Goal: Complete application form: Complete application form

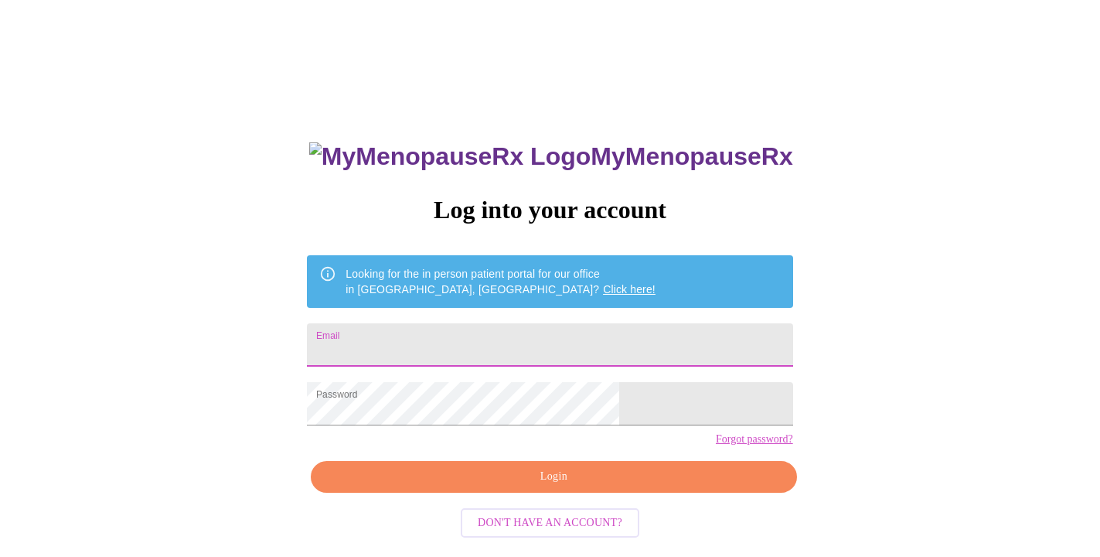
click at [479, 340] on input "Email" at bounding box center [550, 344] width 486 height 43
type input "[EMAIL_ADDRESS][DOMAIN_NAME]"
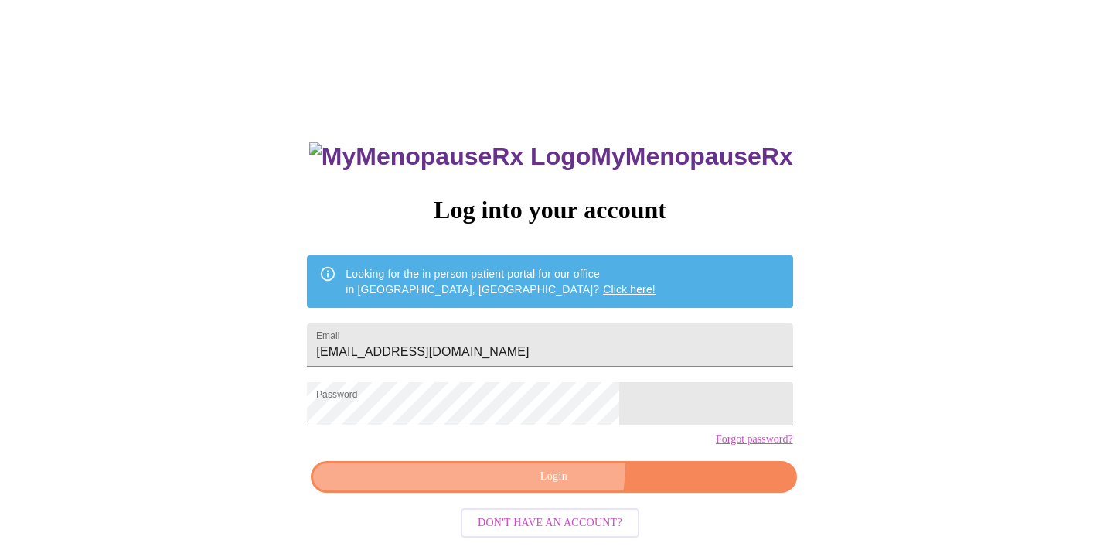
click at [533, 490] on button "Login" at bounding box center [554, 477] width 486 height 32
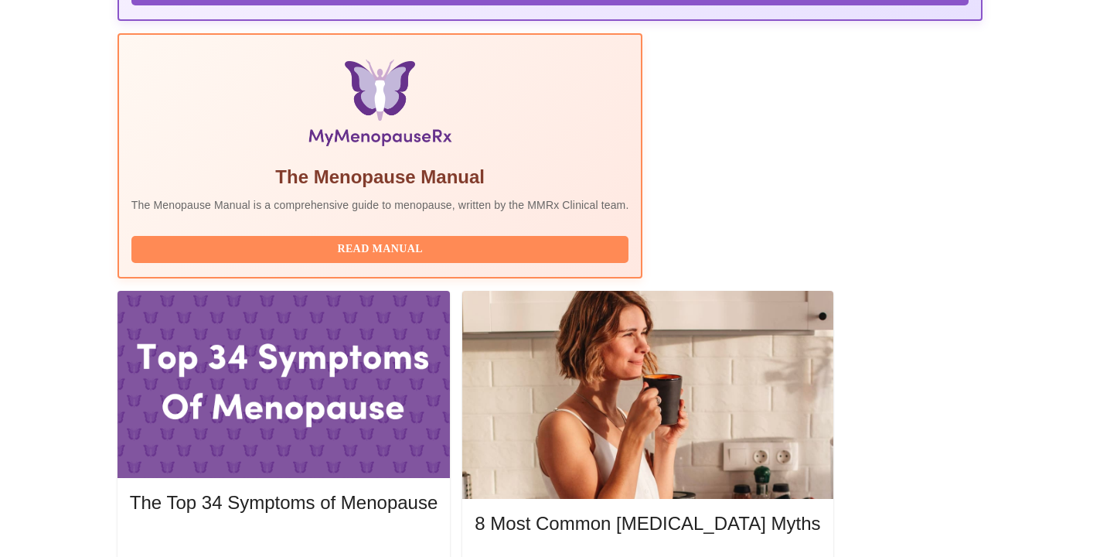
scroll to position [462, 0]
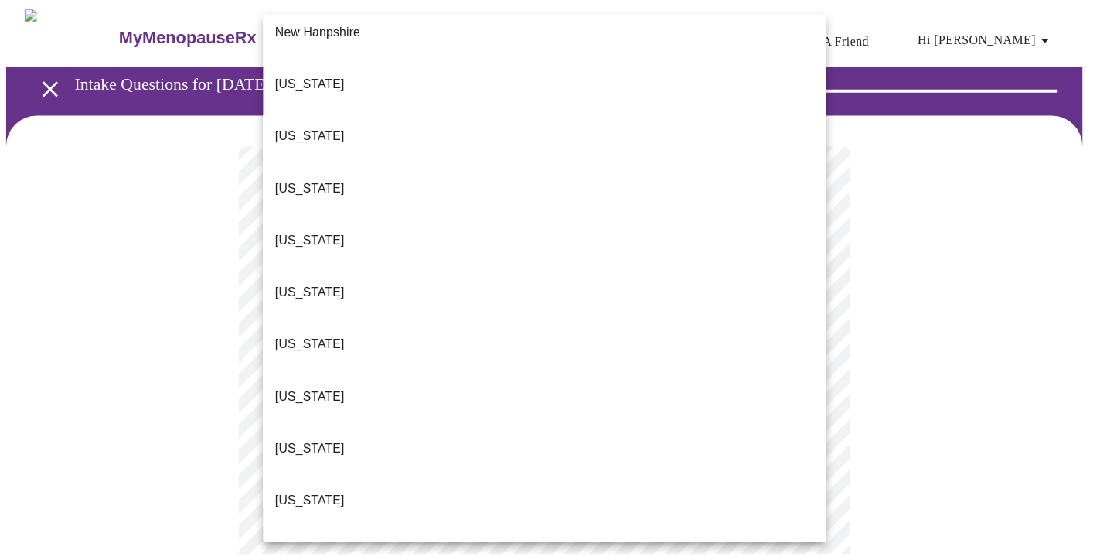
scroll to position [1491, 0]
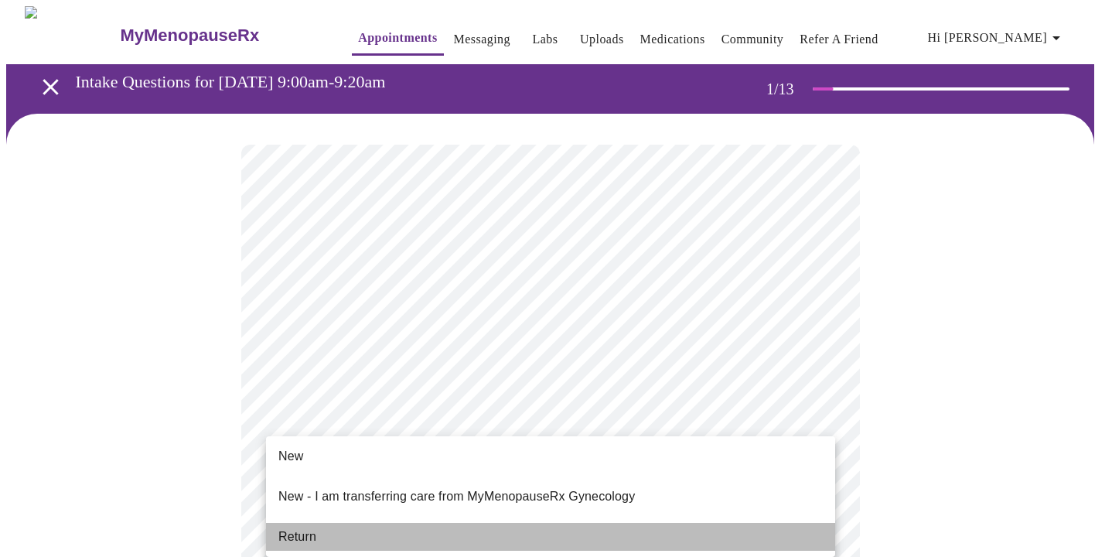
click at [636, 523] on li "Return" at bounding box center [550, 537] width 569 height 28
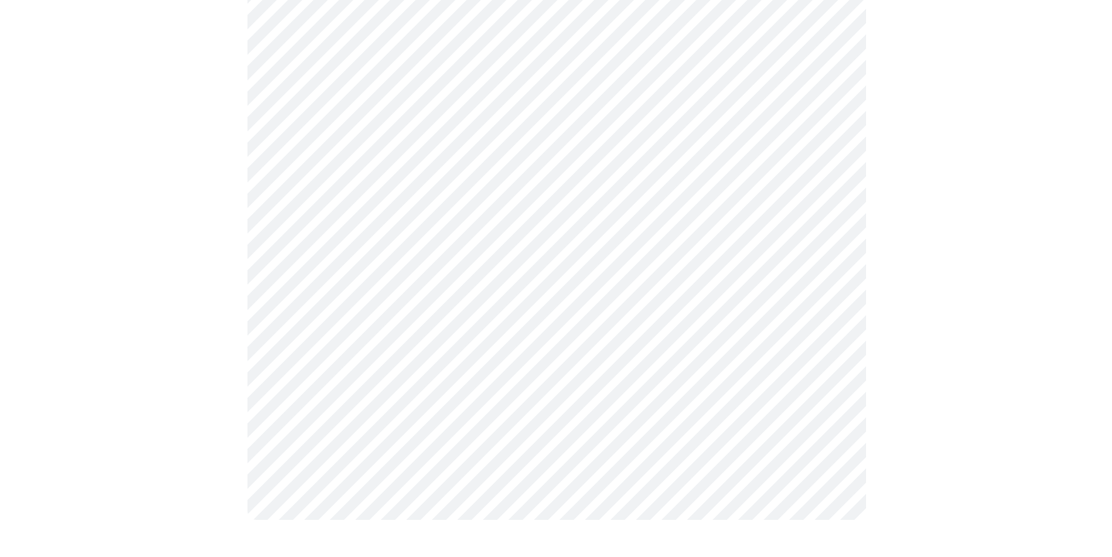
scroll to position [0, 0]
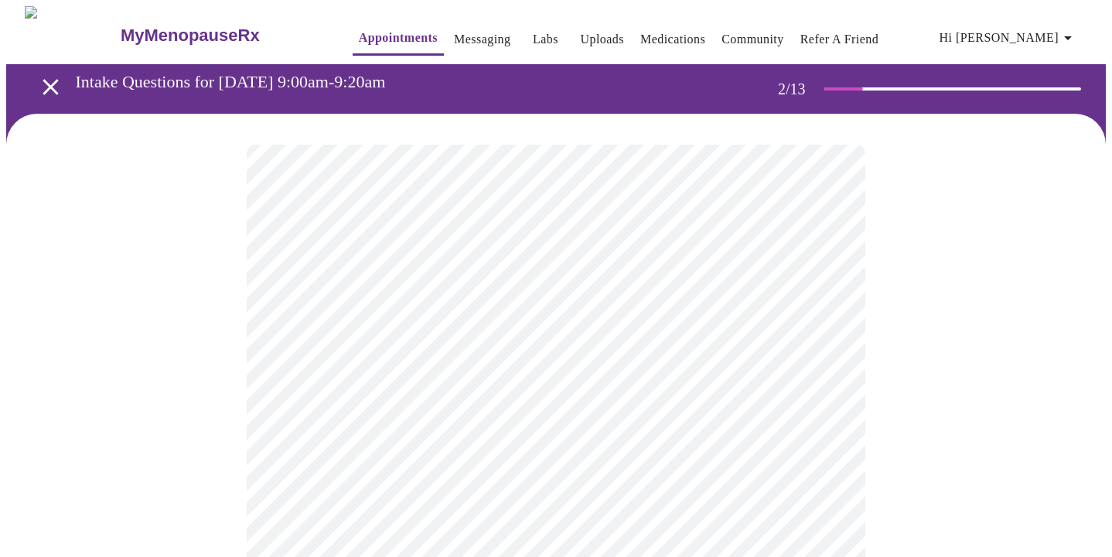
click at [460, 309] on body "MyMenopauseRx Appointments Messaging Labs Uploads Medications Community Refer a…" at bounding box center [556, 471] width 1100 height 930
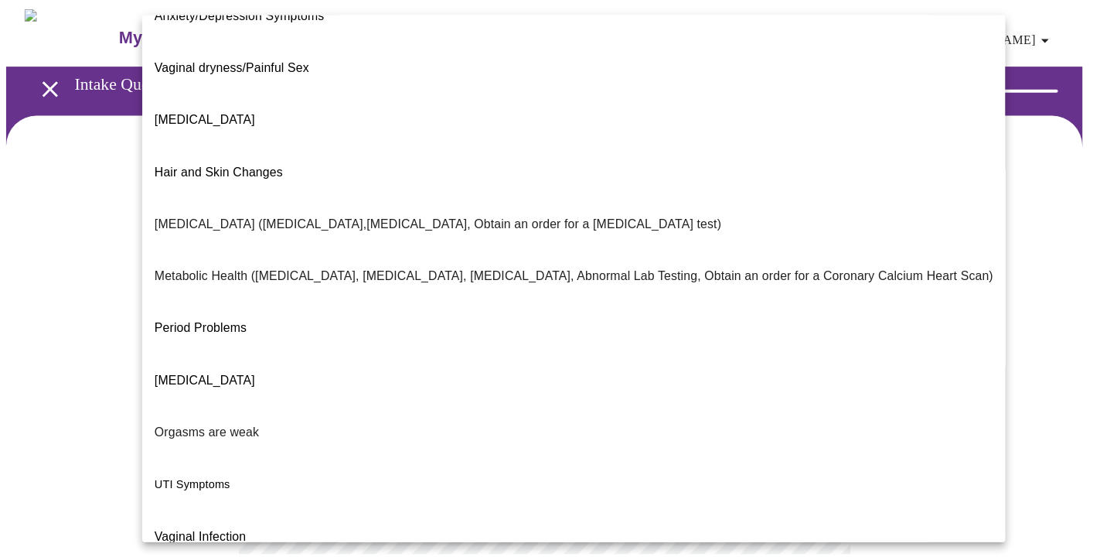
scroll to position [244, 0]
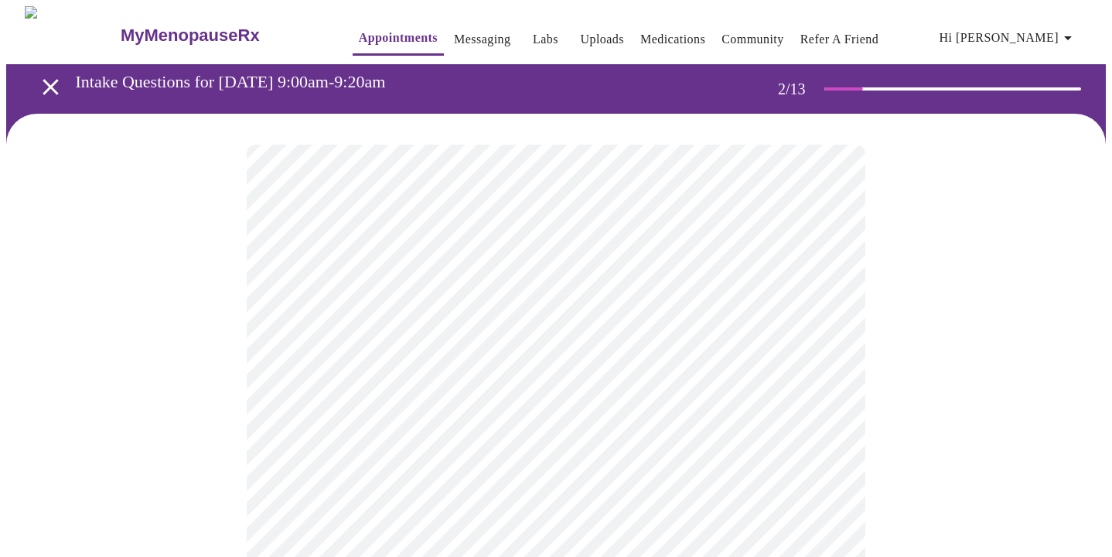
click at [360, 473] on body "MyMenopauseRx Appointments Messaging Labs Uploads Medications Community Refer a…" at bounding box center [556, 466] width 1100 height 920
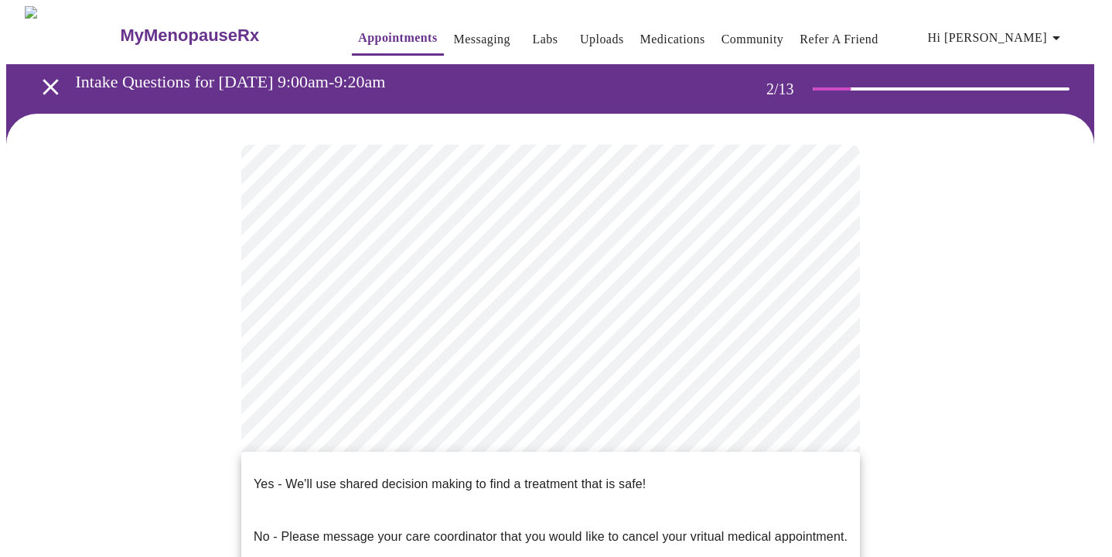
click at [357, 475] on p "Yes - We'll use shared decision making to find a treatment that is safe!" at bounding box center [450, 484] width 392 height 19
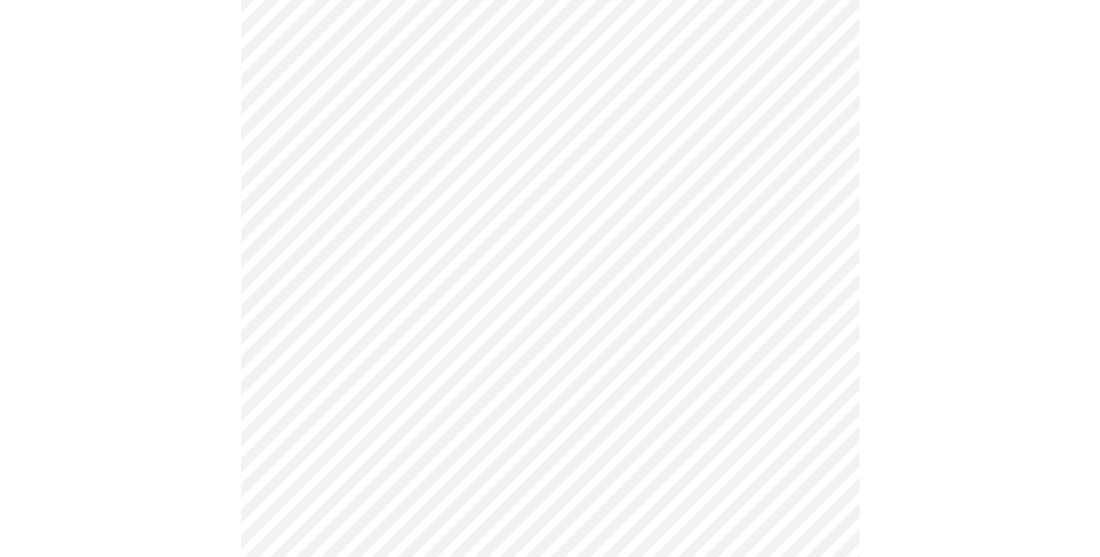
scroll to position [0, 0]
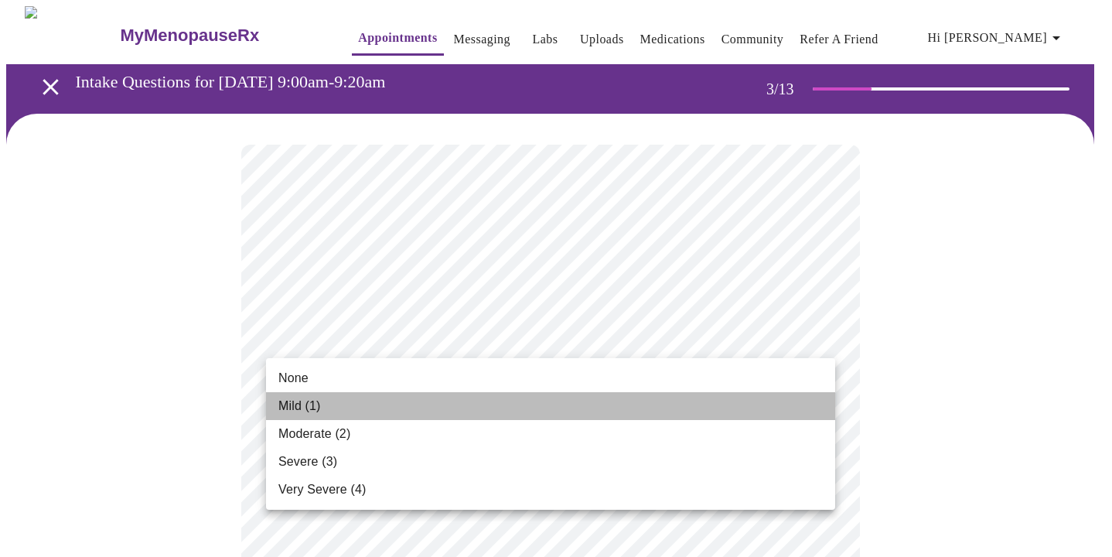
click at [338, 404] on li "Mild (1)" at bounding box center [550, 406] width 569 height 28
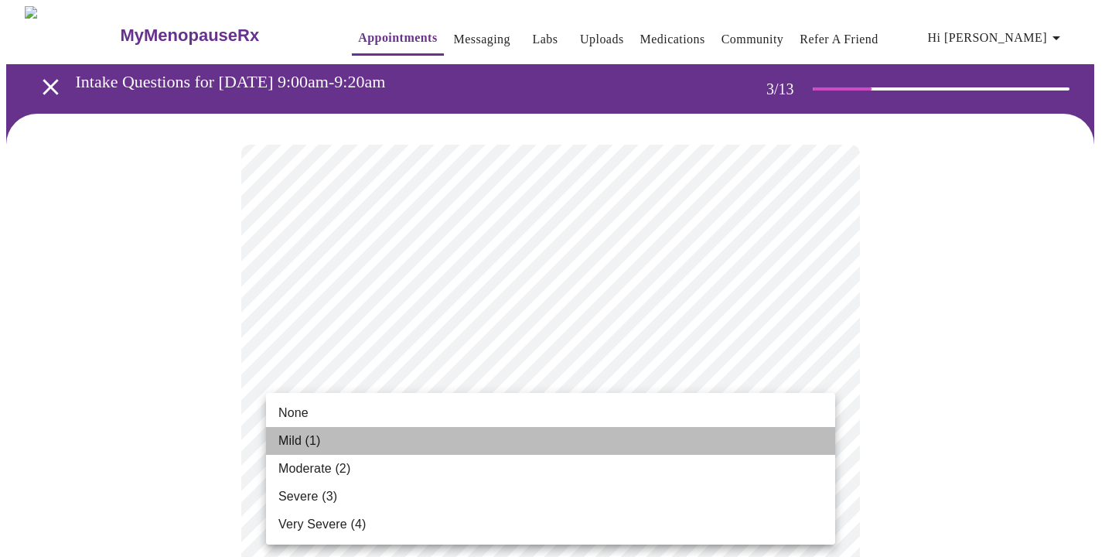
click at [374, 450] on li "Mild (1)" at bounding box center [550, 441] width 569 height 28
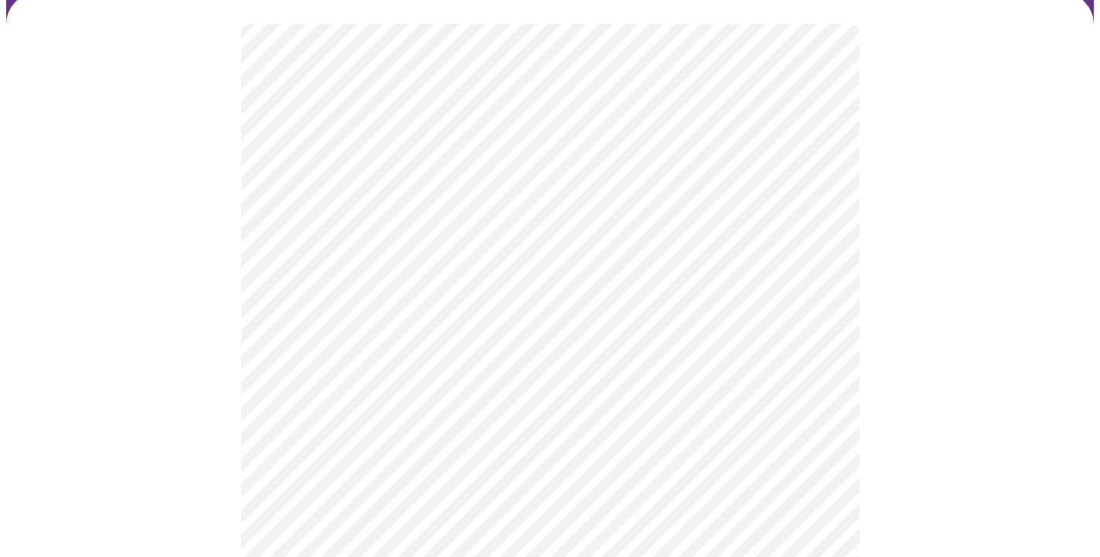
scroll to position [186, 0]
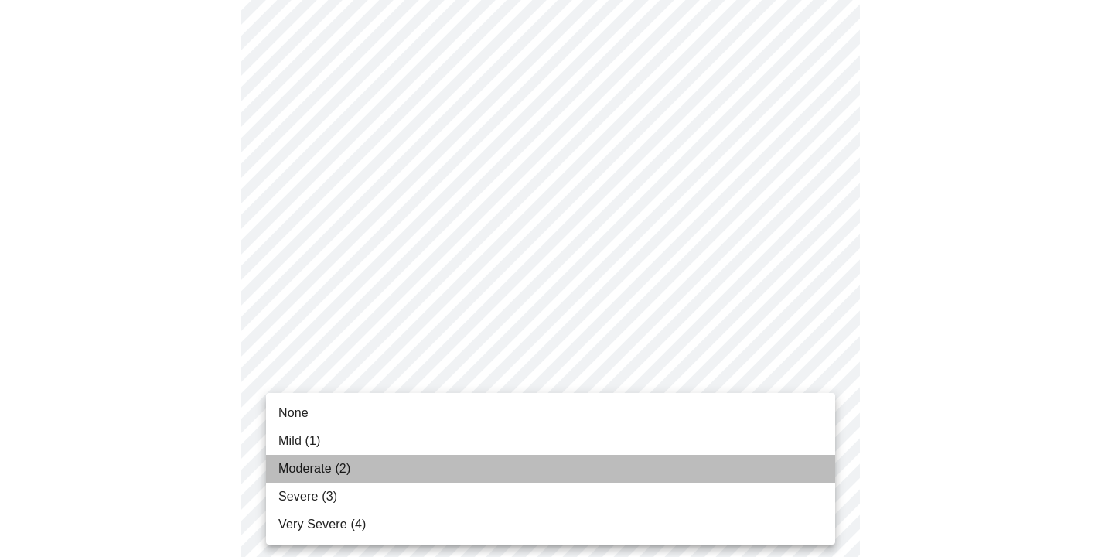
click at [361, 467] on li "Moderate (2)" at bounding box center [550, 469] width 569 height 28
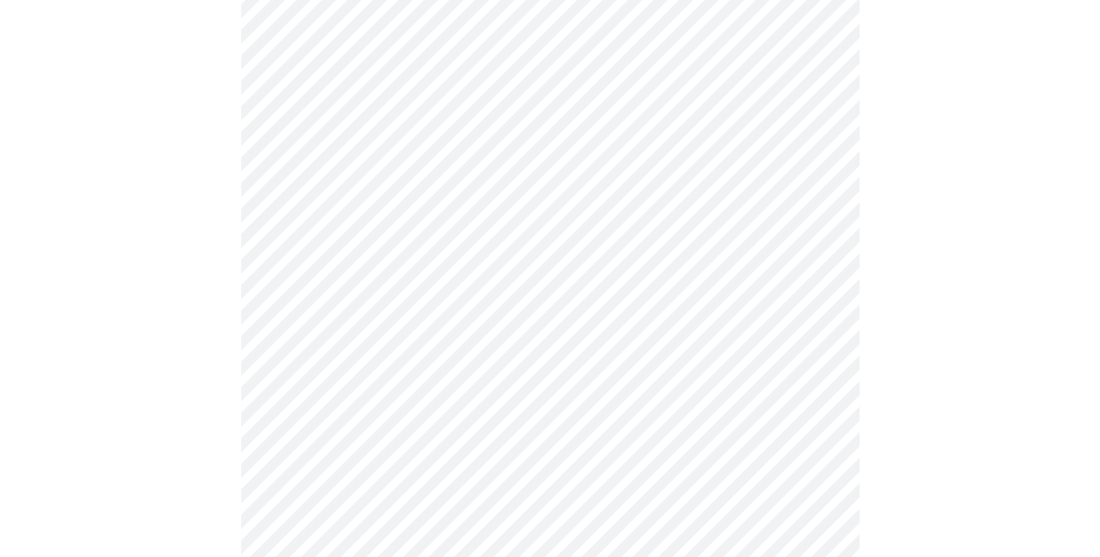
scroll to position [295, 0]
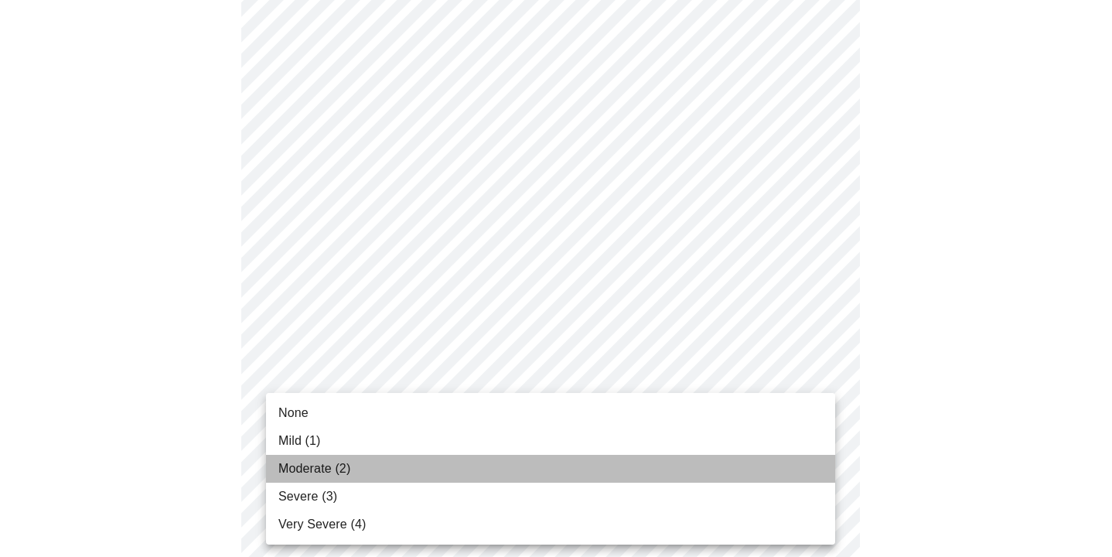
click at [387, 467] on li "Moderate (2)" at bounding box center [550, 469] width 569 height 28
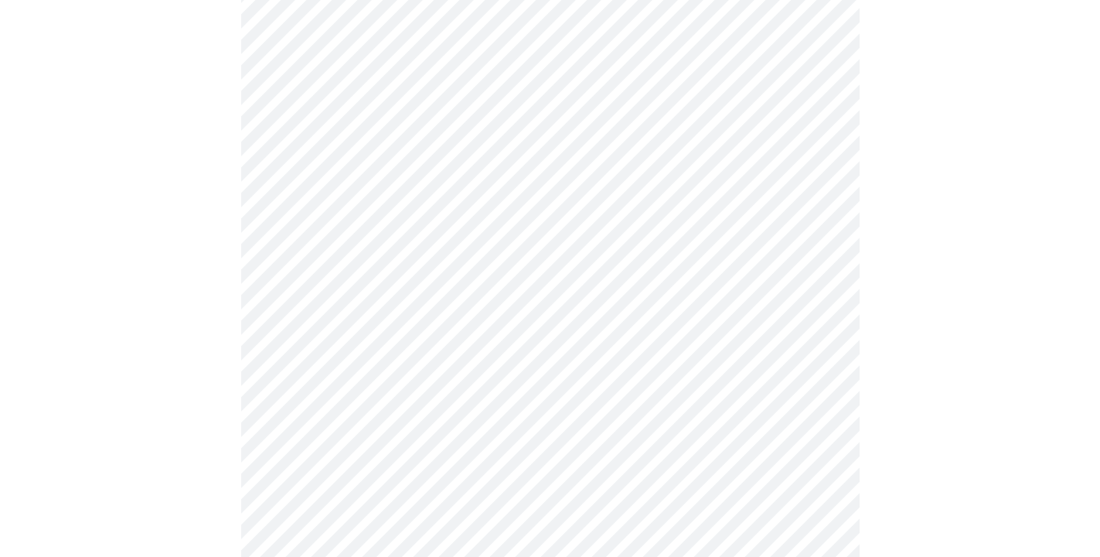
scroll to position [434, 0]
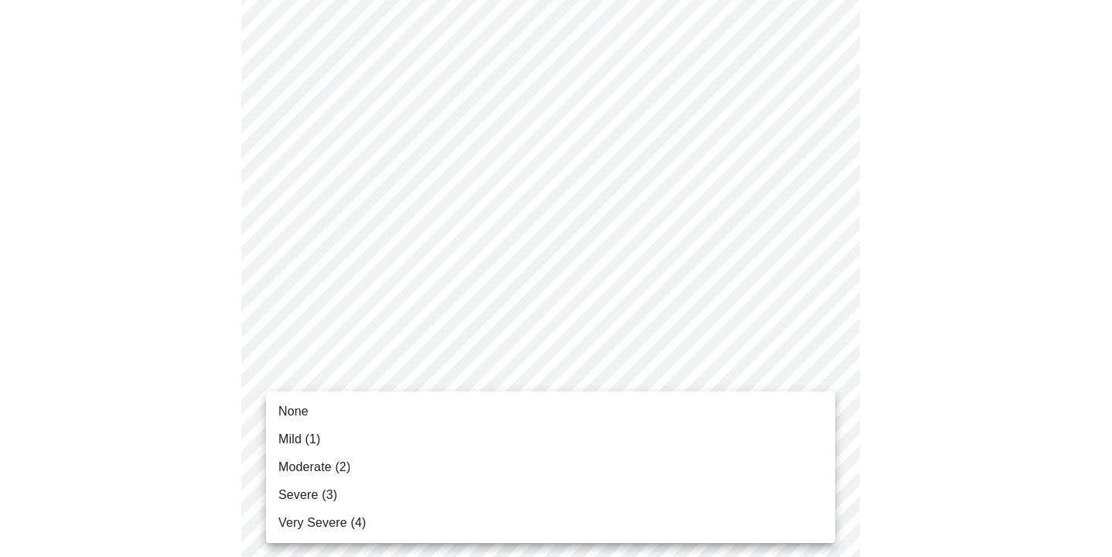
click at [579, 358] on body "MyMenopauseRx Appointments Messaging Labs Uploads Medications Community Refer a…" at bounding box center [556, 557] width 1100 height 1971
click at [467, 461] on li "Moderate (2)" at bounding box center [550, 467] width 569 height 28
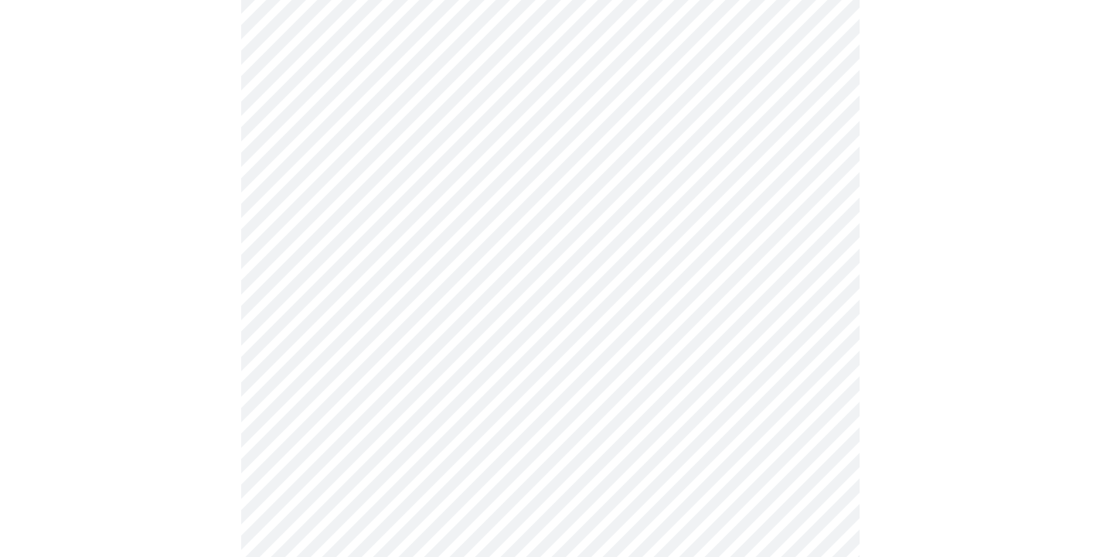
scroll to position [662, 0]
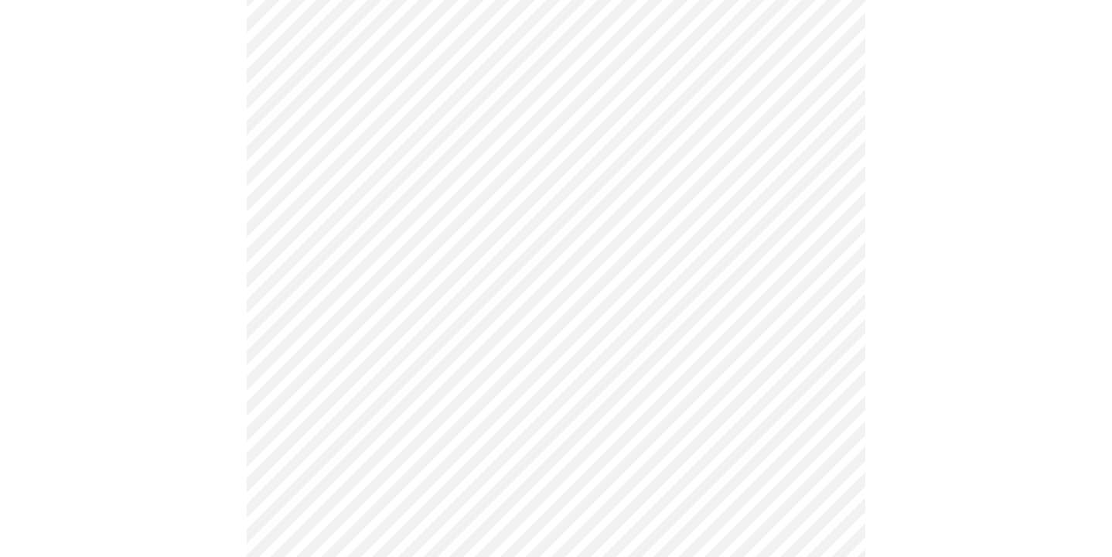
click at [535, 242] on body "MyMenopauseRx Appointments Messaging Labs Uploads Medications Community Refer a…" at bounding box center [556, 318] width 1100 height 1949
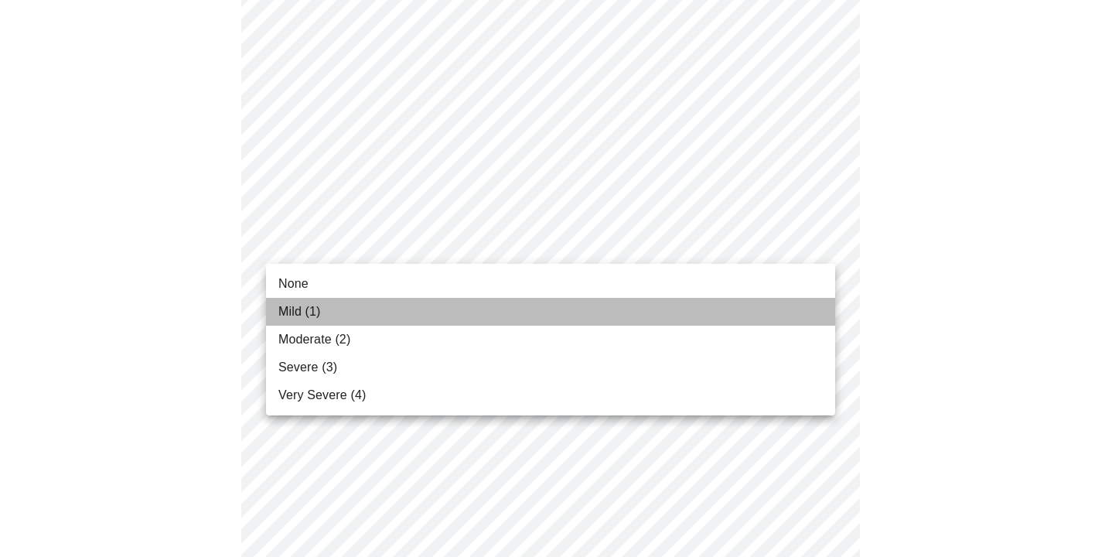
click at [373, 321] on li "Mild (1)" at bounding box center [550, 312] width 569 height 28
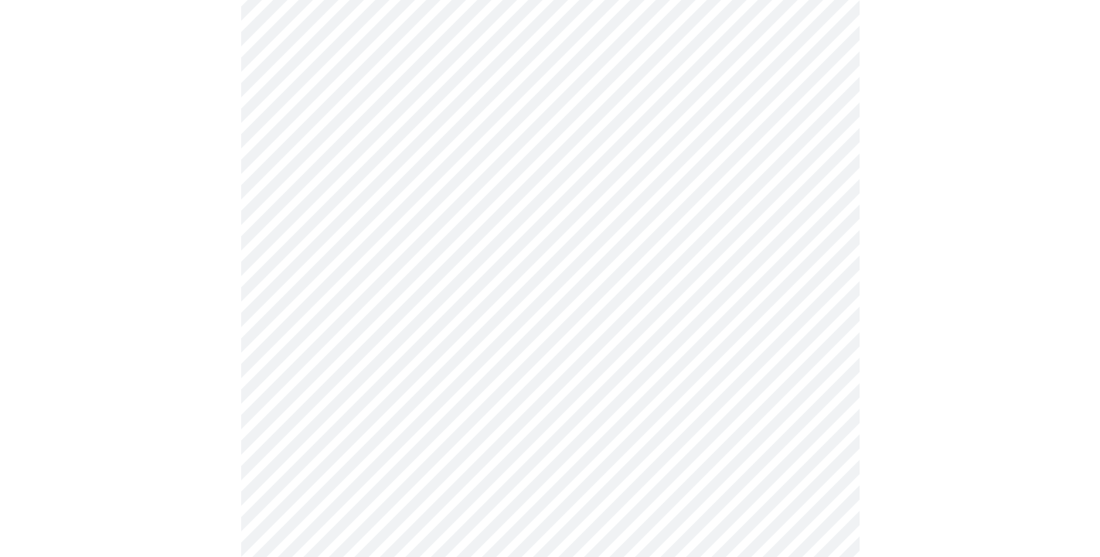
scroll to position [752, 0]
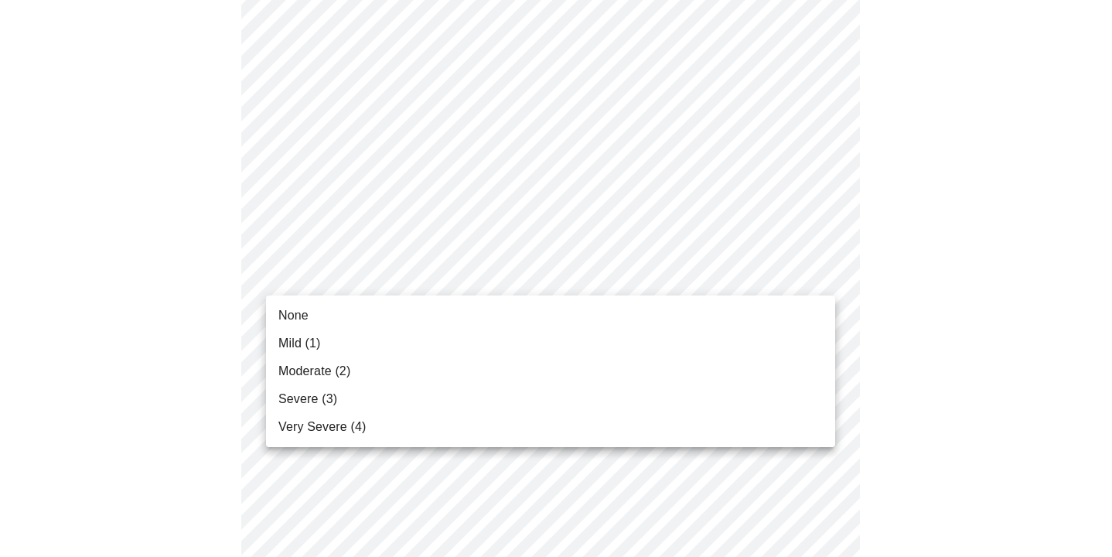
click at [544, 279] on body "MyMenopauseRx Appointments Messaging Labs Uploads Medications Community Refer a…" at bounding box center [556, 217] width 1100 height 1927
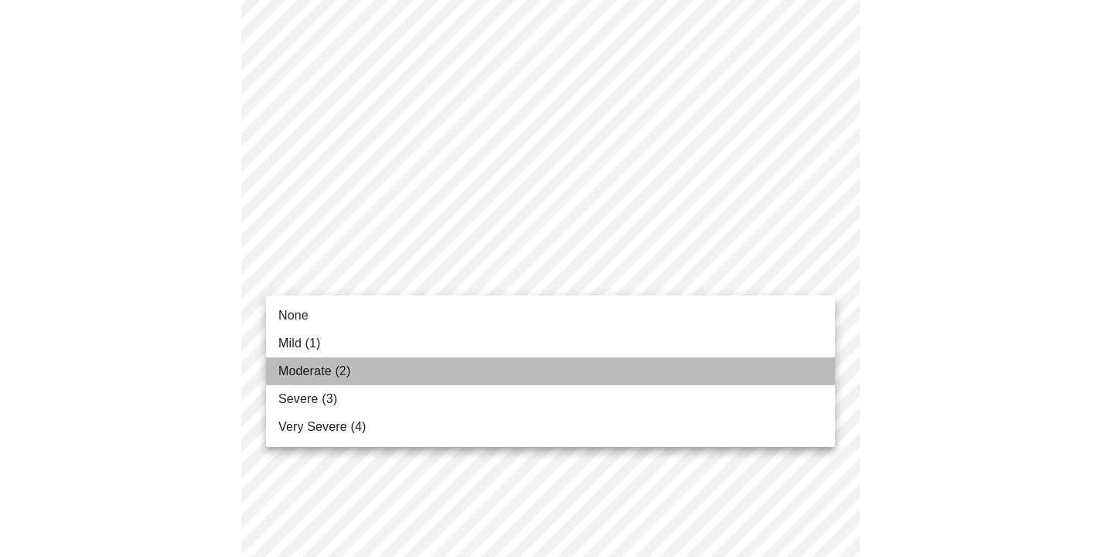
click at [448, 380] on li "Moderate (2)" at bounding box center [550, 371] width 569 height 28
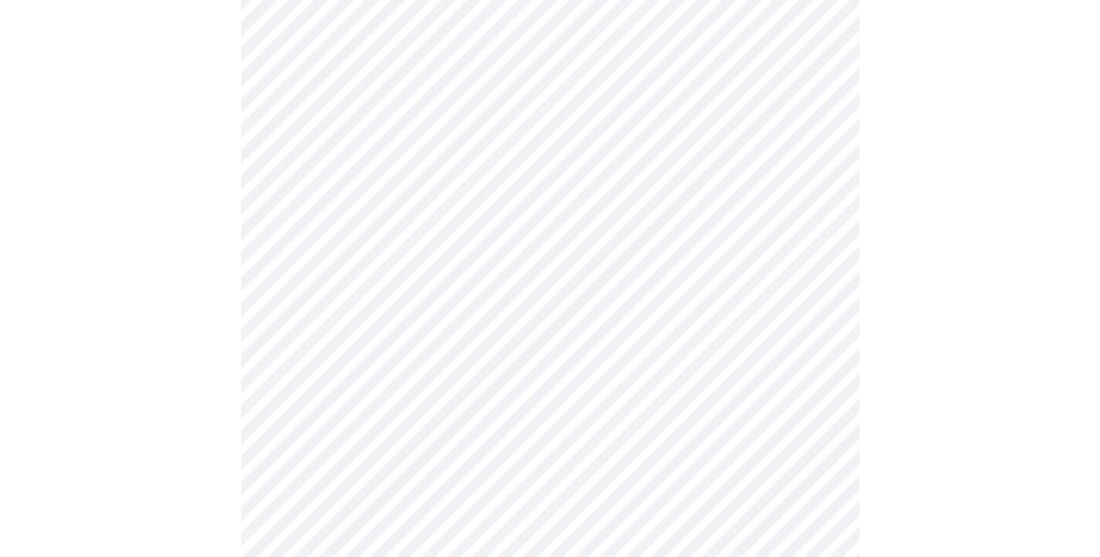
scroll to position [838, 0]
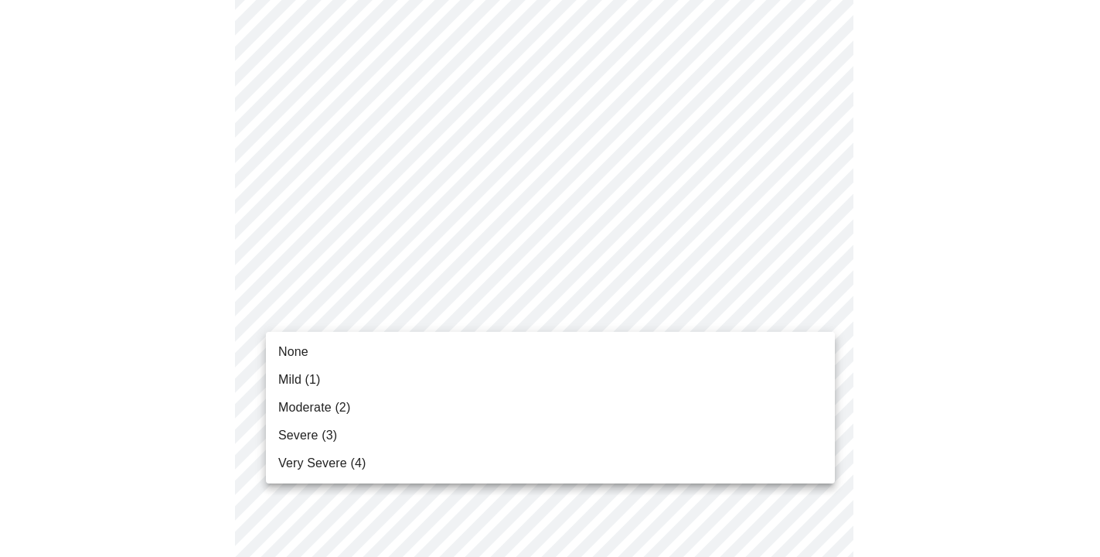
click at [514, 303] on body "MyMenopauseRx Appointments Messaging Labs Uploads Medications Community Refer a…" at bounding box center [550, 121] width 1088 height 1906
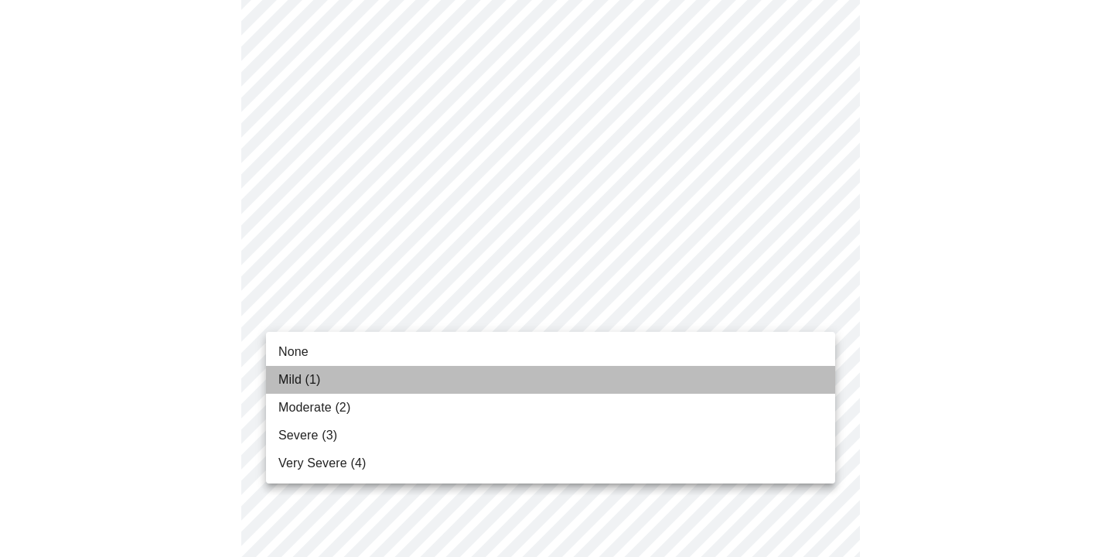
click at [460, 382] on li "Mild (1)" at bounding box center [550, 380] width 569 height 28
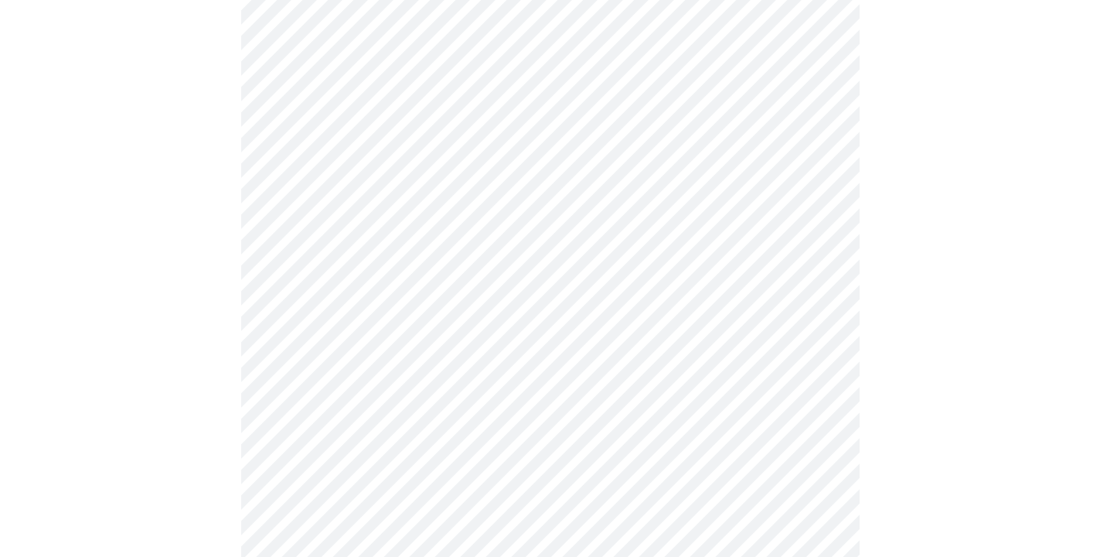
scroll to position [1005, 0]
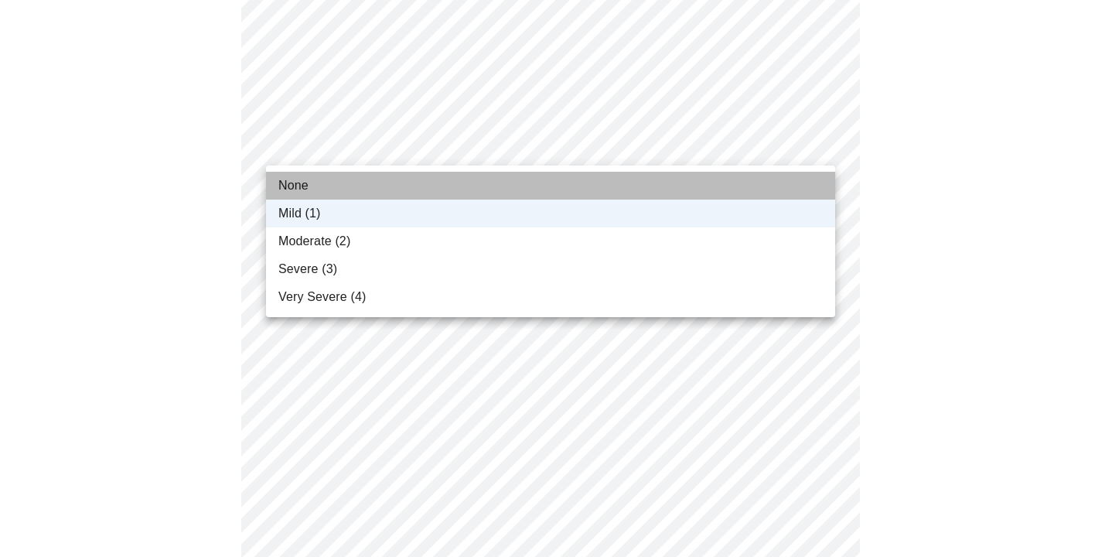
click at [531, 186] on li "None" at bounding box center [550, 186] width 569 height 28
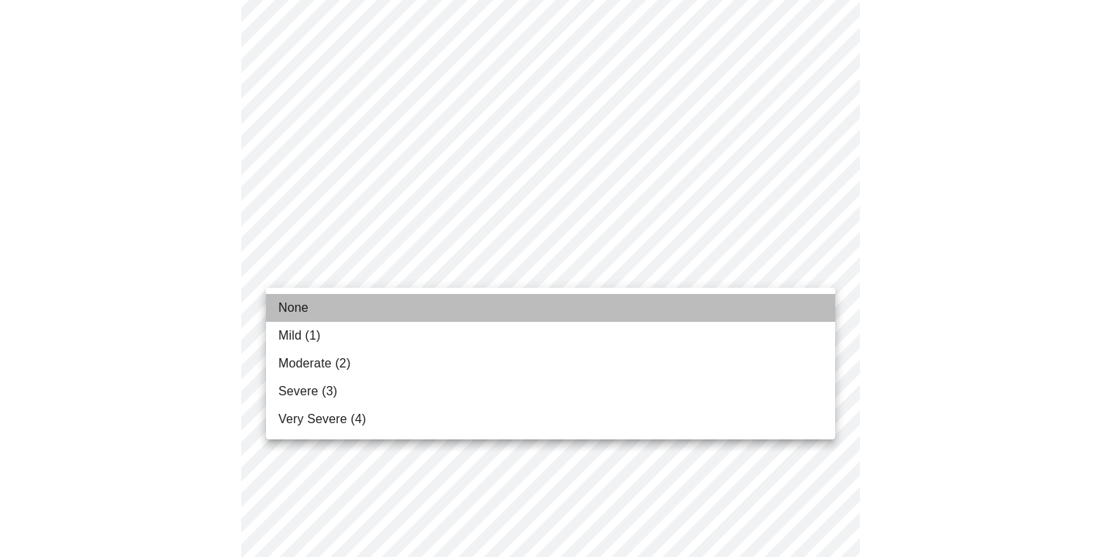
click at [407, 313] on li "None" at bounding box center [550, 308] width 569 height 28
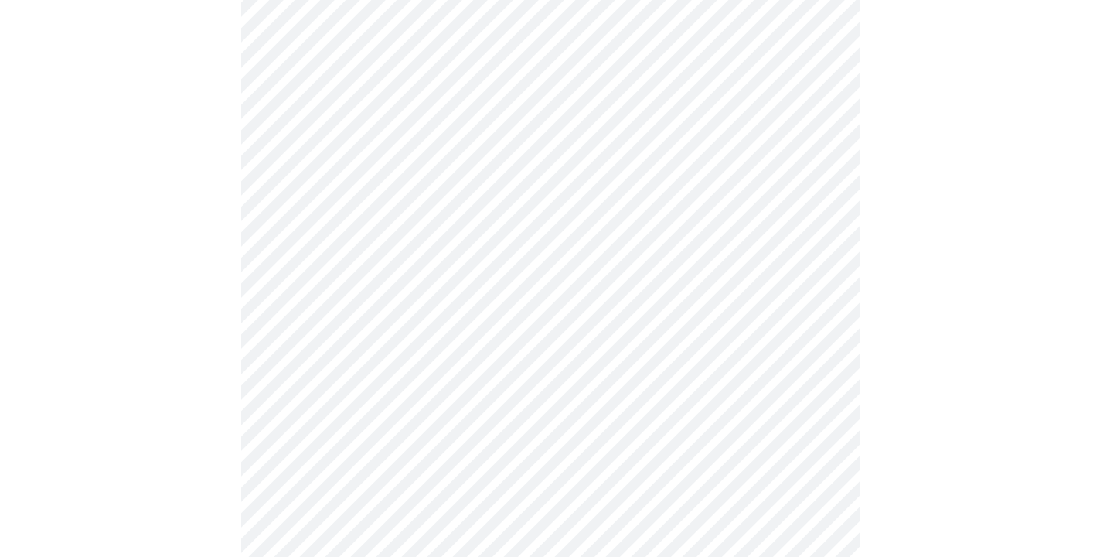
scroll to position [1011, 0]
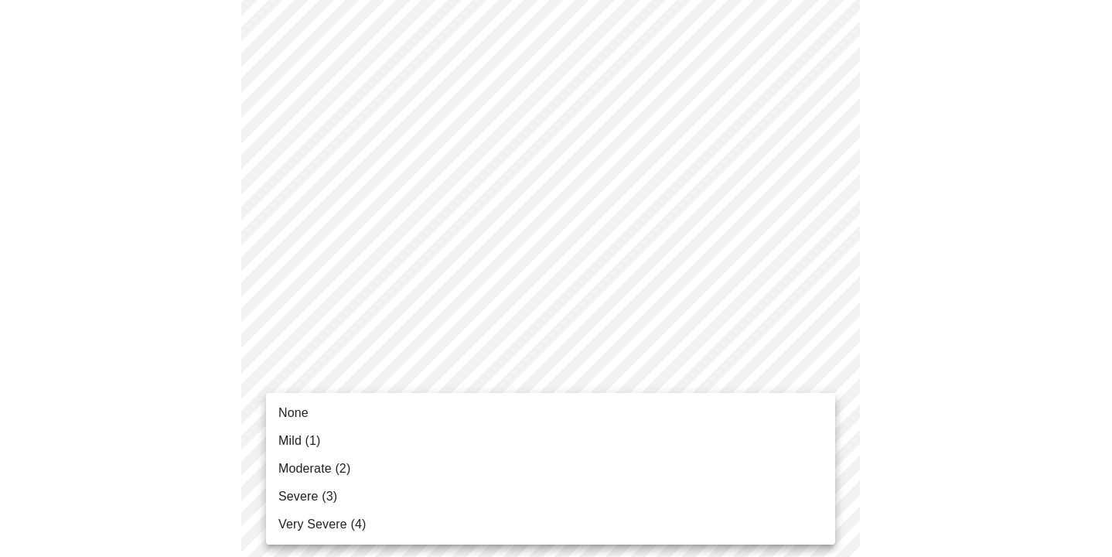
click at [445, 404] on li "None" at bounding box center [550, 413] width 569 height 28
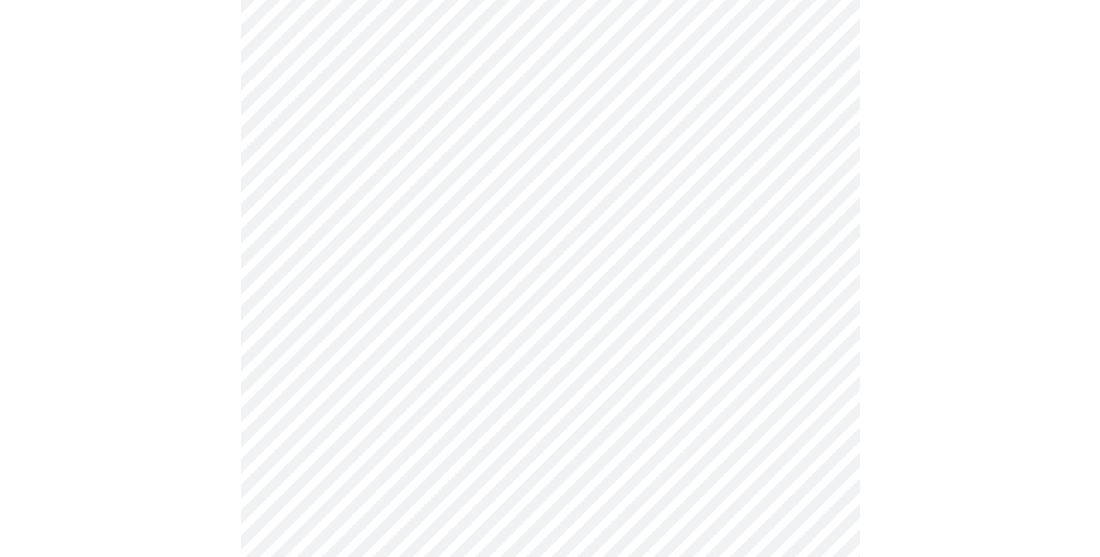
scroll to position [1141, 0]
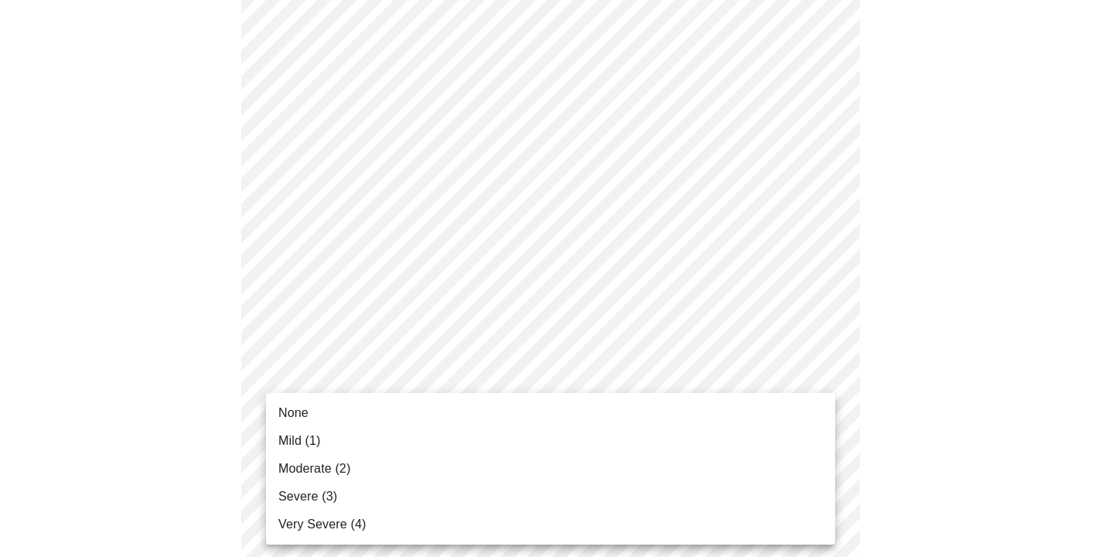
click at [400, 507] on li "Severe (3)" at bounding box center [550, 497] width 569 height 28
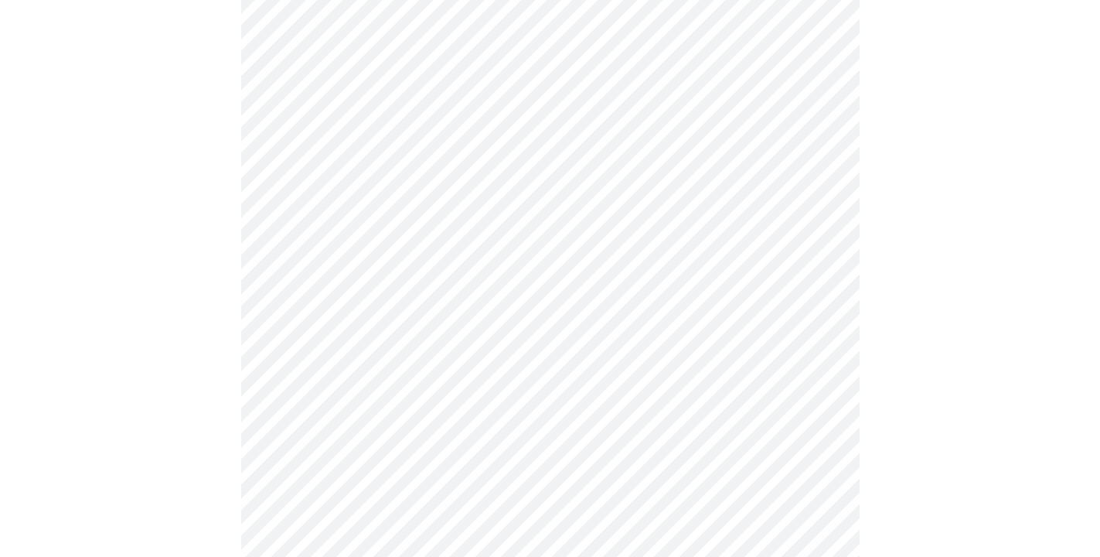
scroll to position [607, 0]
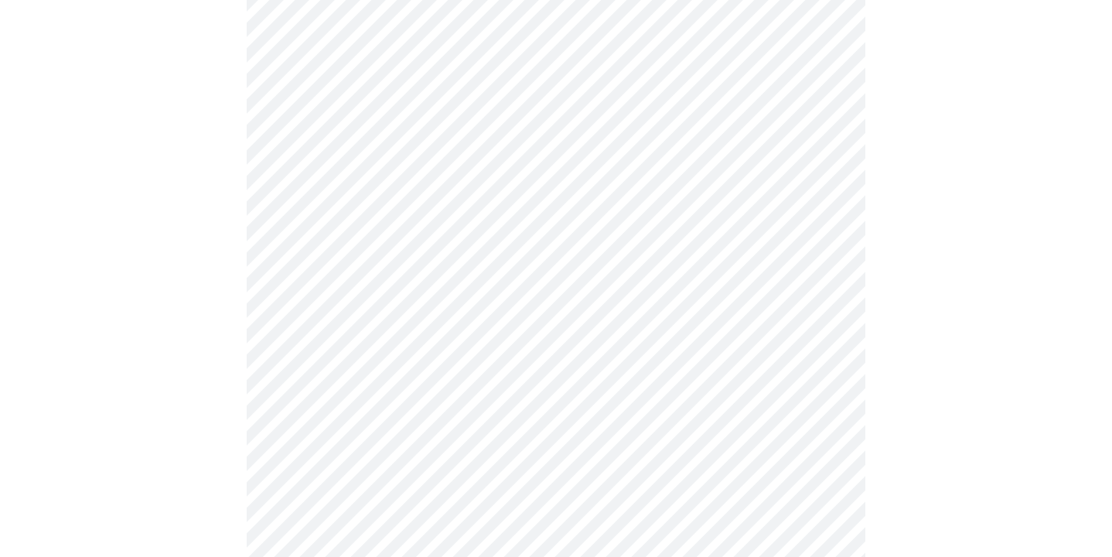
click at [433, 340] on body "MyMenopauseRx Appointments Messaging Labs Uploads Medications Community Refer a…" at bounding box center [556, 162] width 1100 height 1527
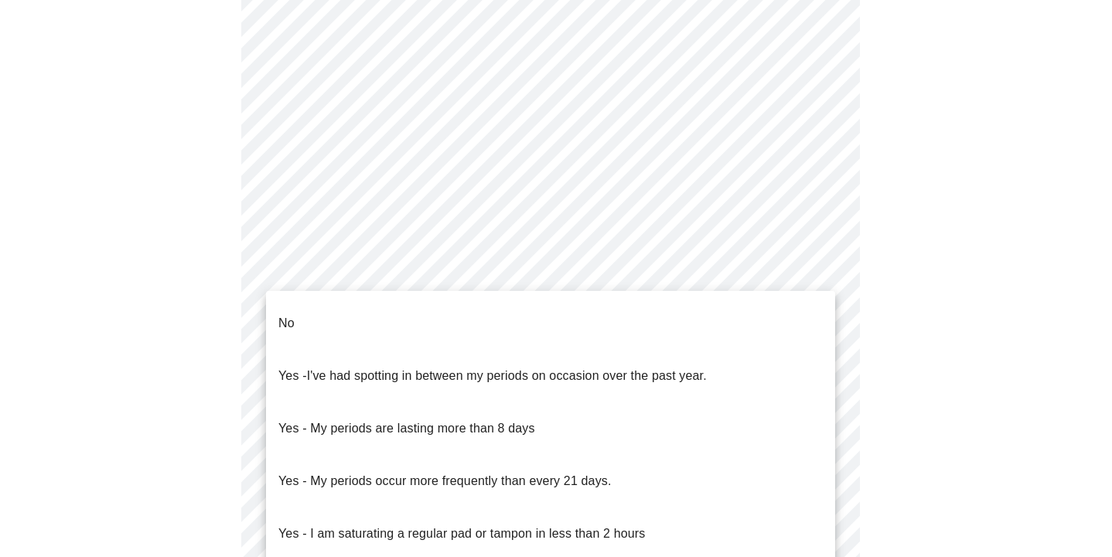
click at [313, 313] on li "No" at bounding box center [550, 323] width 569 height 53
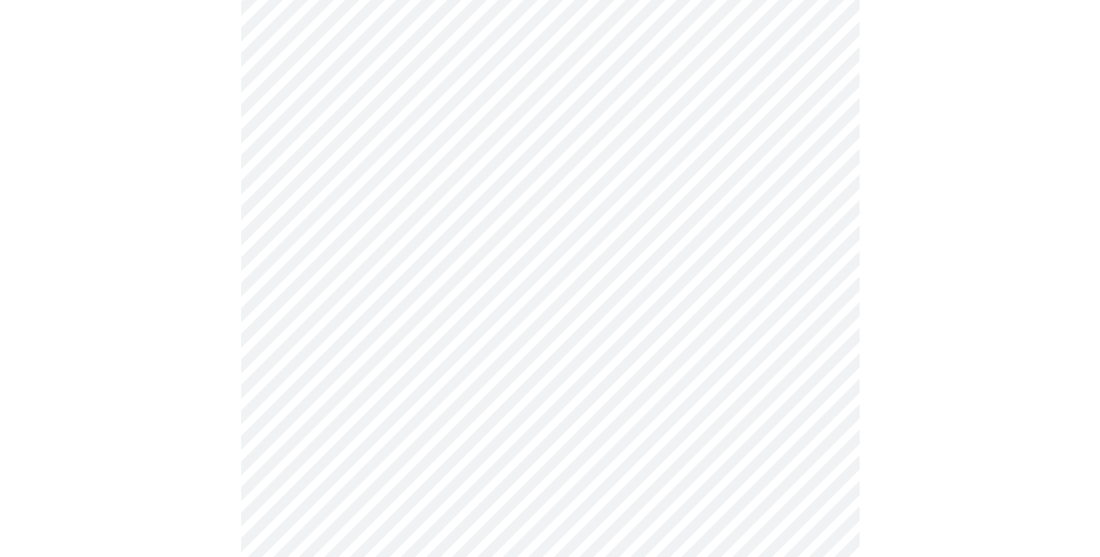
scroll to position [708, 0]
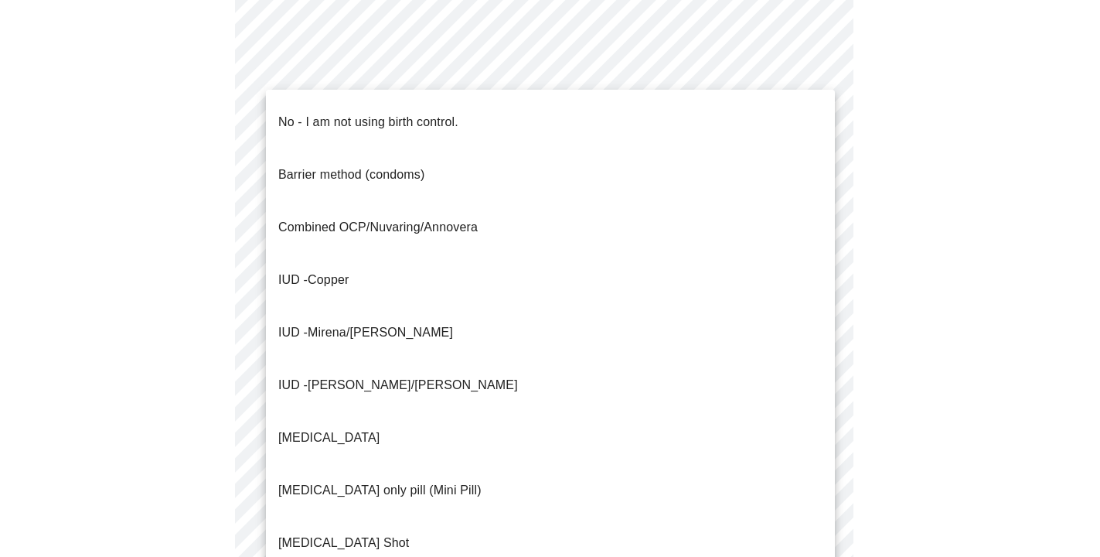
click at [524, 343] on body "MyMenopauseRx Appointments Messaging Labs Uploads Medications Community Refer a…" at bounding box center [550, 57] width 1088 height 1517
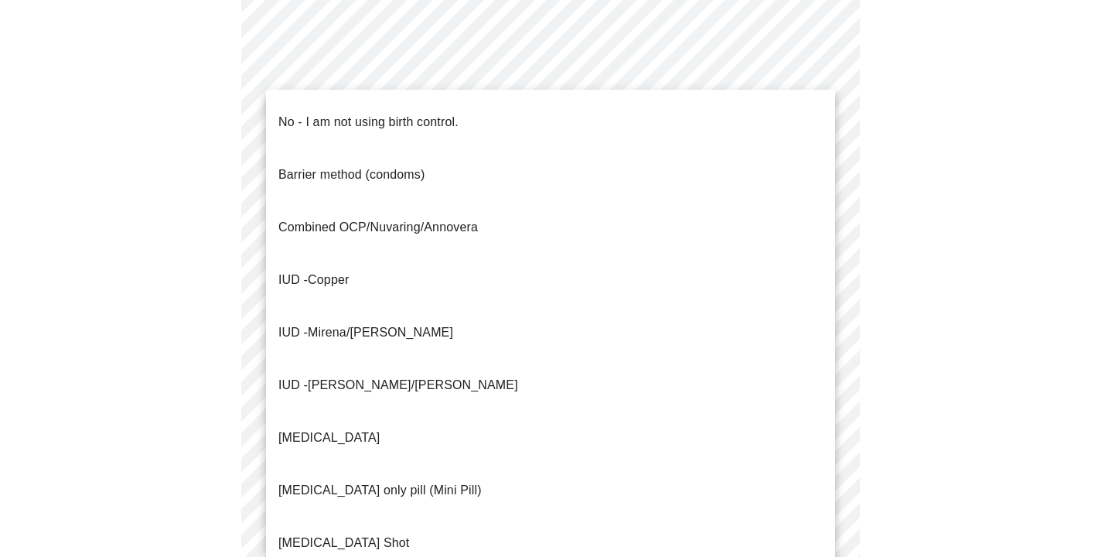
click at [322, 118] on p "No - I am not using birth control." at bounding box center [368, 122] width 180 height 19
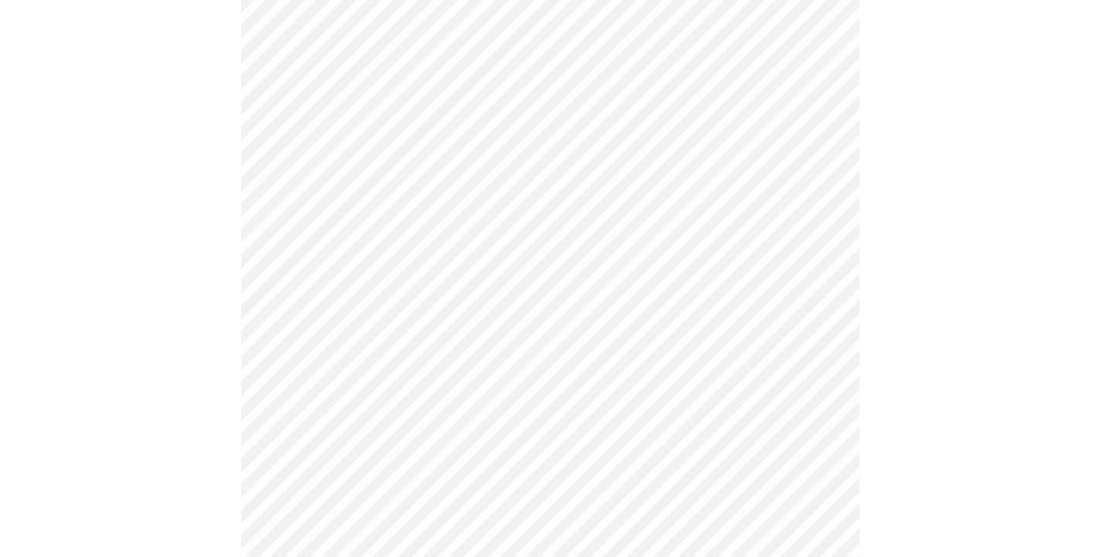
click at [521, 459] on body "MyMenopauseRx Appointments Messaging Labs Uploads Medications Community Refer a…" at bounding box center [550, 53] width 1088 height 1508
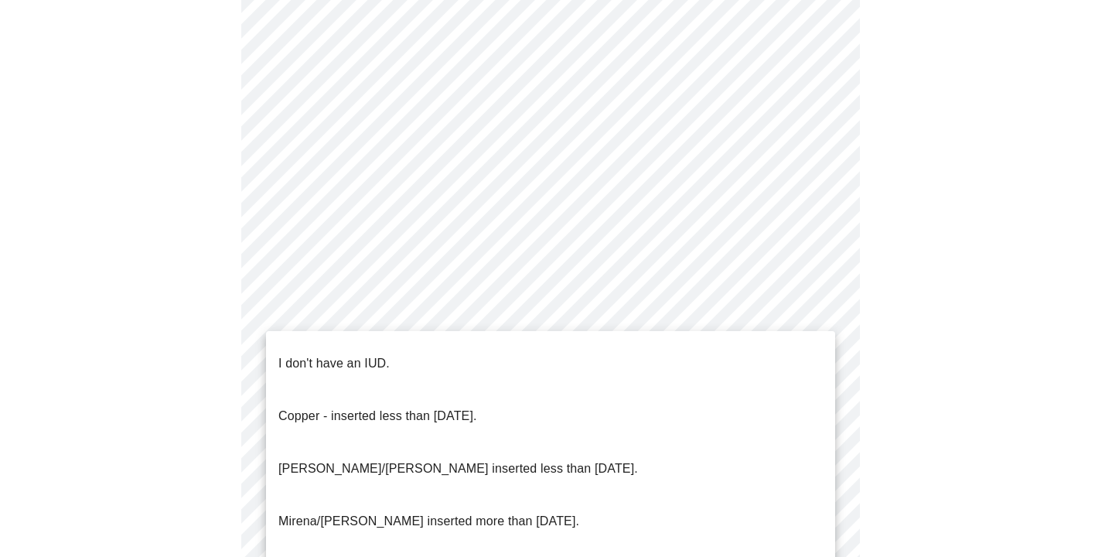
click at [379, 354] on p "I don't have an IUD." at bounding box center [333, 363] width 111 height 19
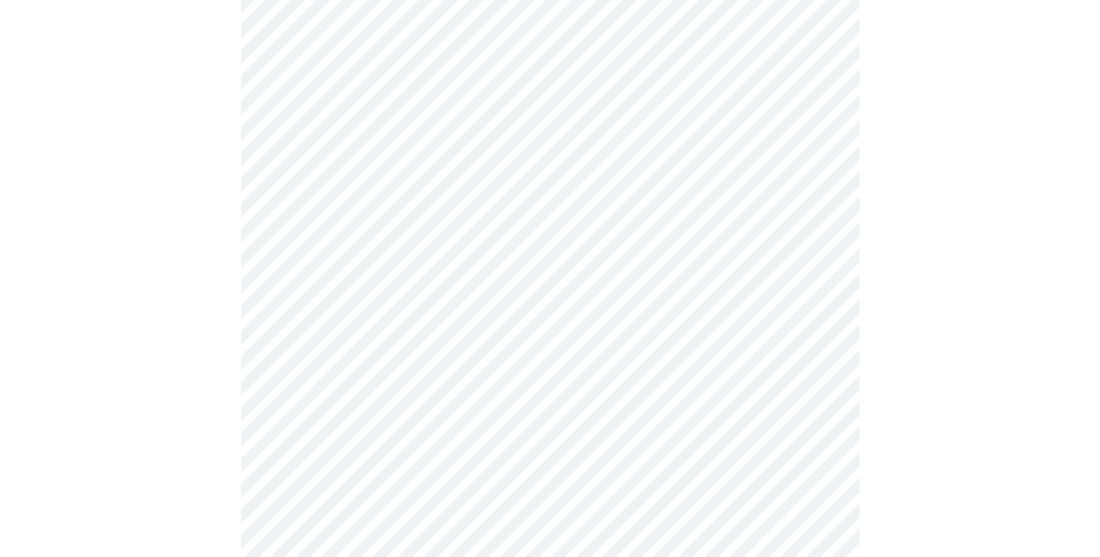
click at [440, 363] on body "MyMenopauseRx Appointments Messaging Labs Uploads Medications Community Refer a…" at bounding box center [550, 48] width 1088 height 1499
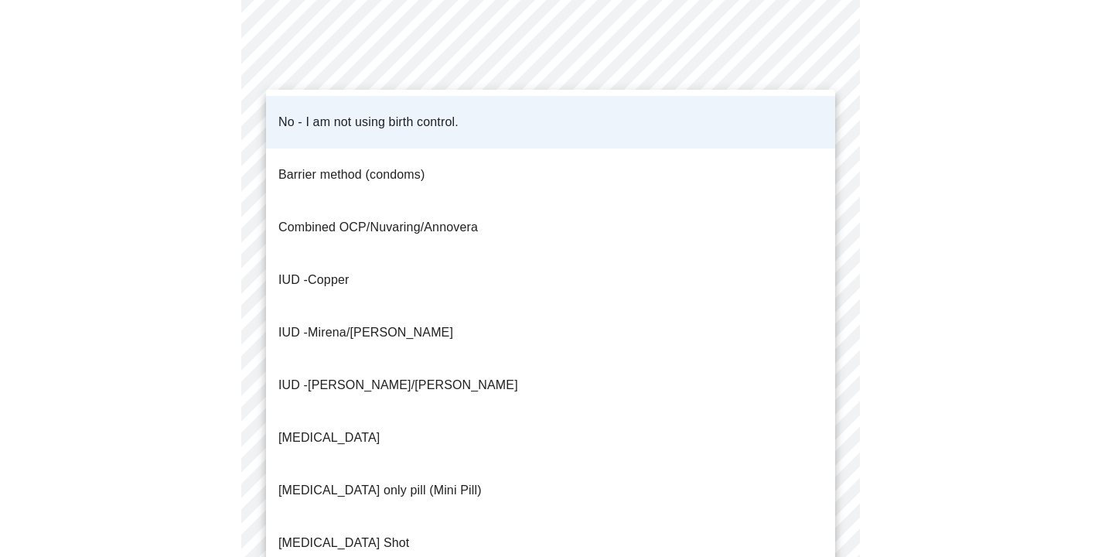
click at [79, 418] on div at bounding box center [556, 278] width 1112 height 557
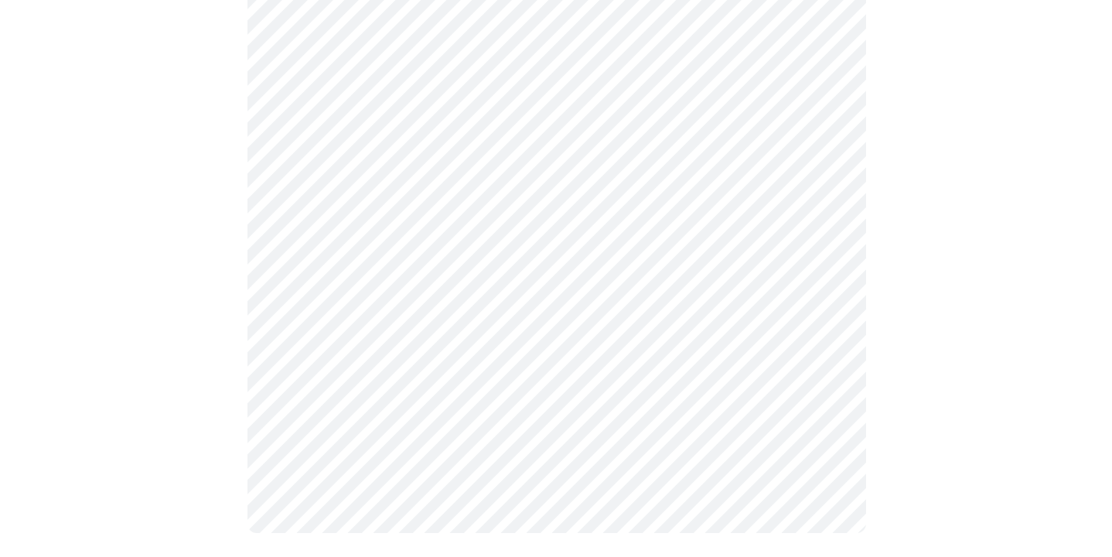
scroll to position [942, 0]
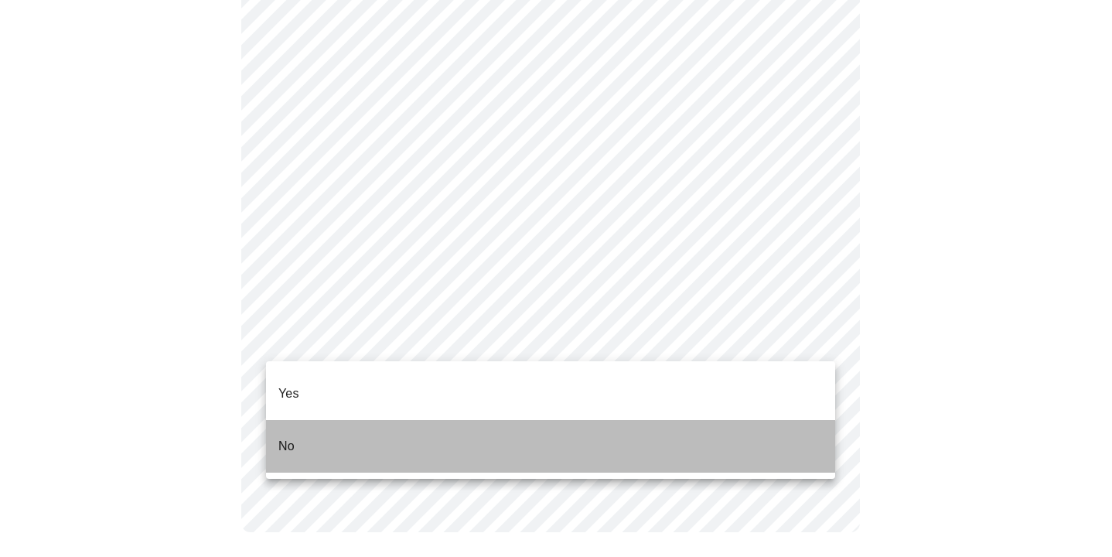
click at [329, 420] on li "No" at bounding box center [550, 446] width 569 height 53
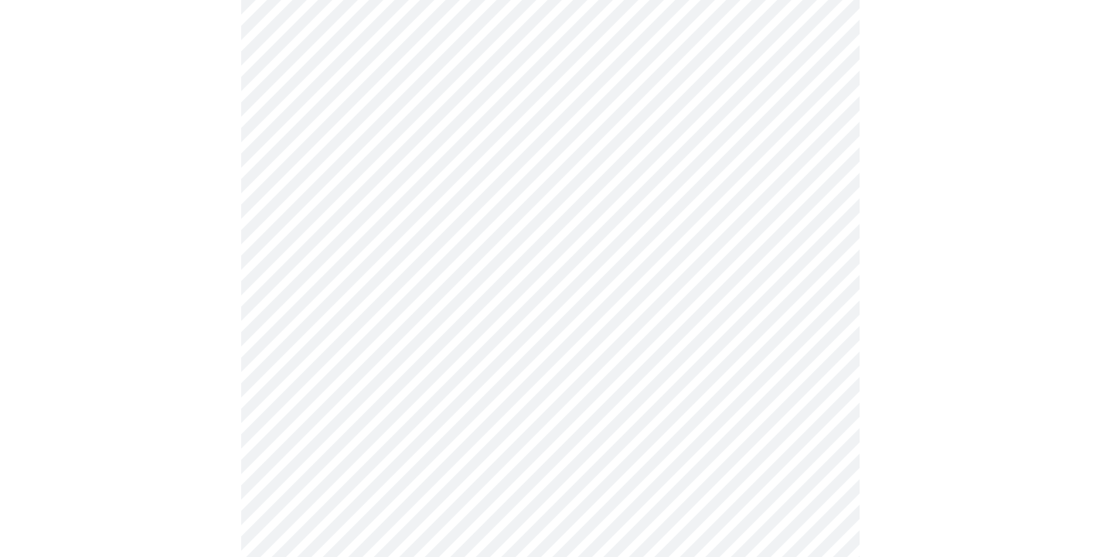
scroll to position [238, 0]
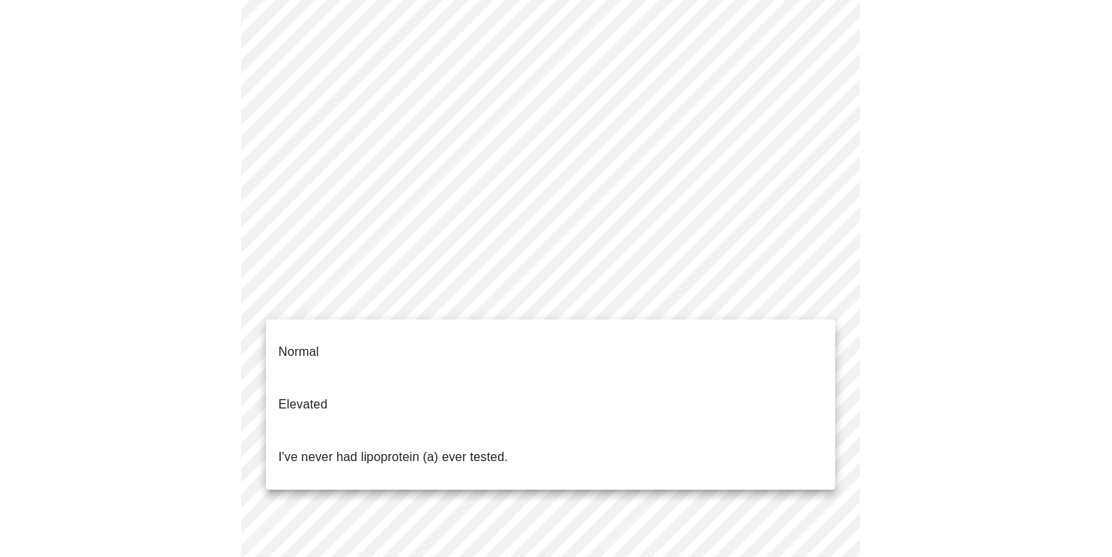
click at [457, 299] on body "MyMenopauseRx Appointments Messaging Labs Uploads Medications Community Refer a…" at bounding box center [556, 339] width 1100 height 1143
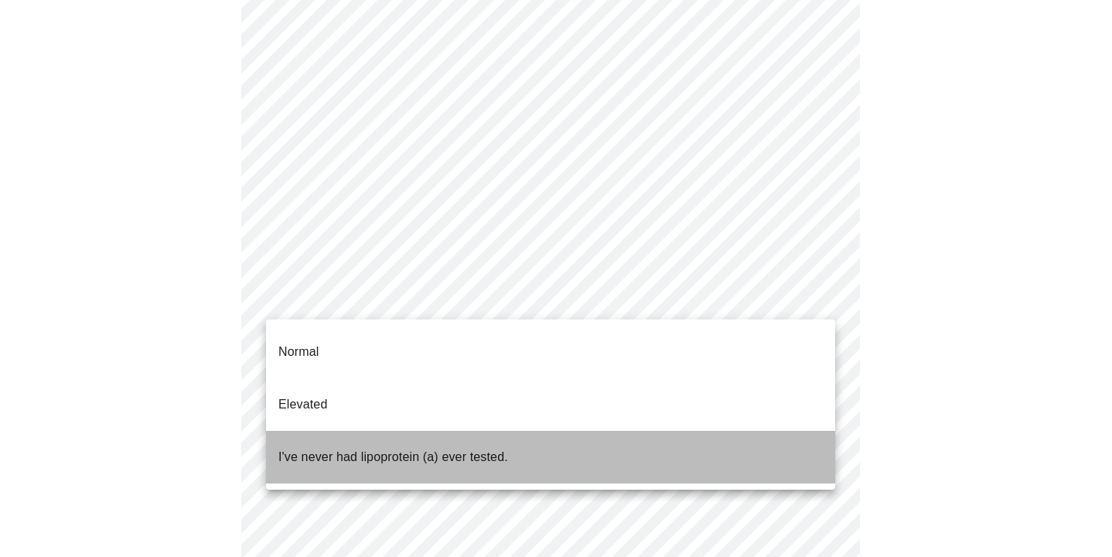
click at [440, 448] on p "I've never had lipoprotein (a) ever tested." at bounding box center [393, 457] width 230 height 19
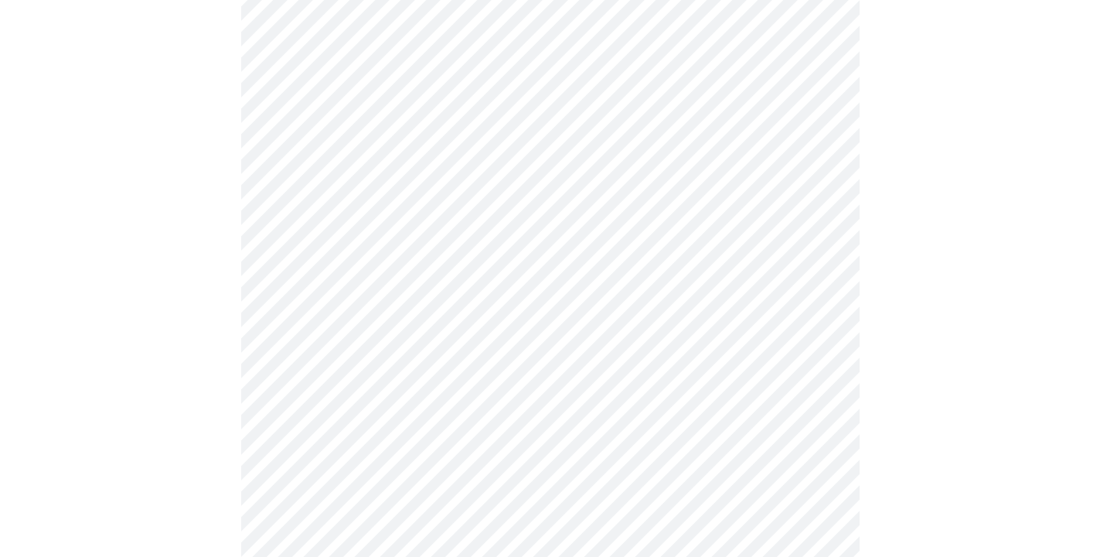
scroll to position [4081, 0]
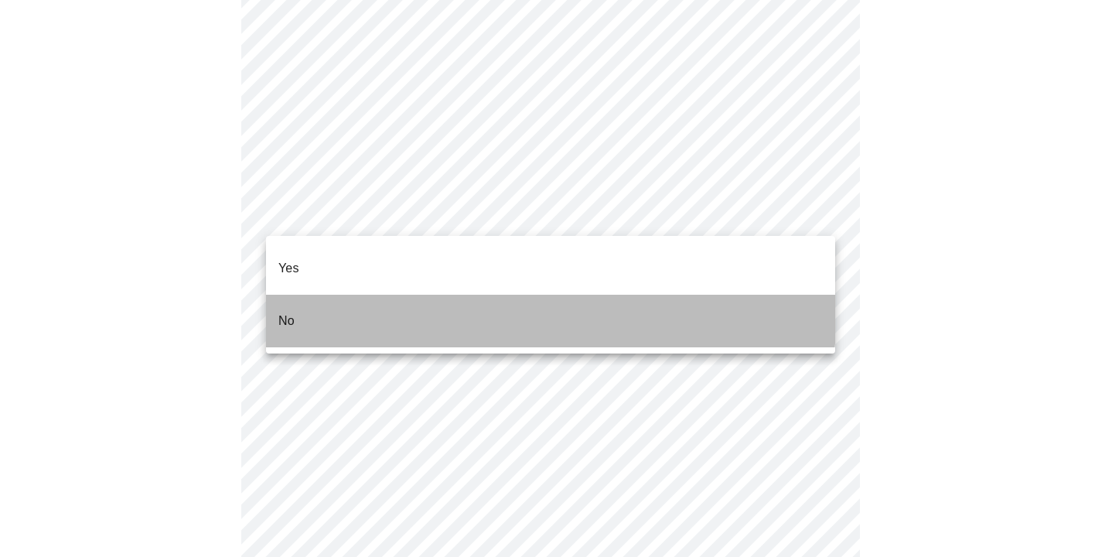
click at [407, 295] on li "No" at bounding box center [550, 321] width 569 height 53
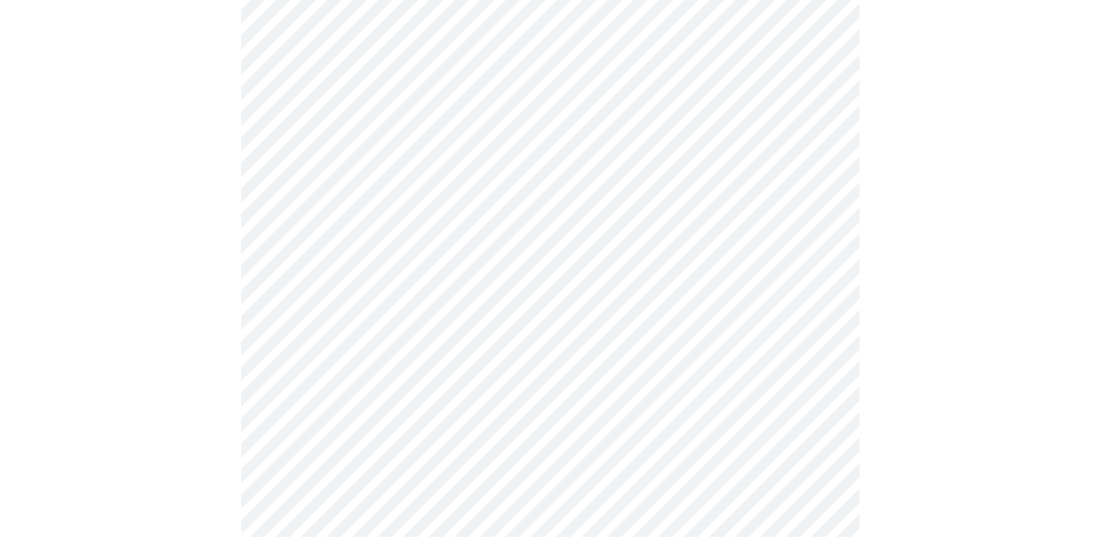
scroll to position [1442, 0]
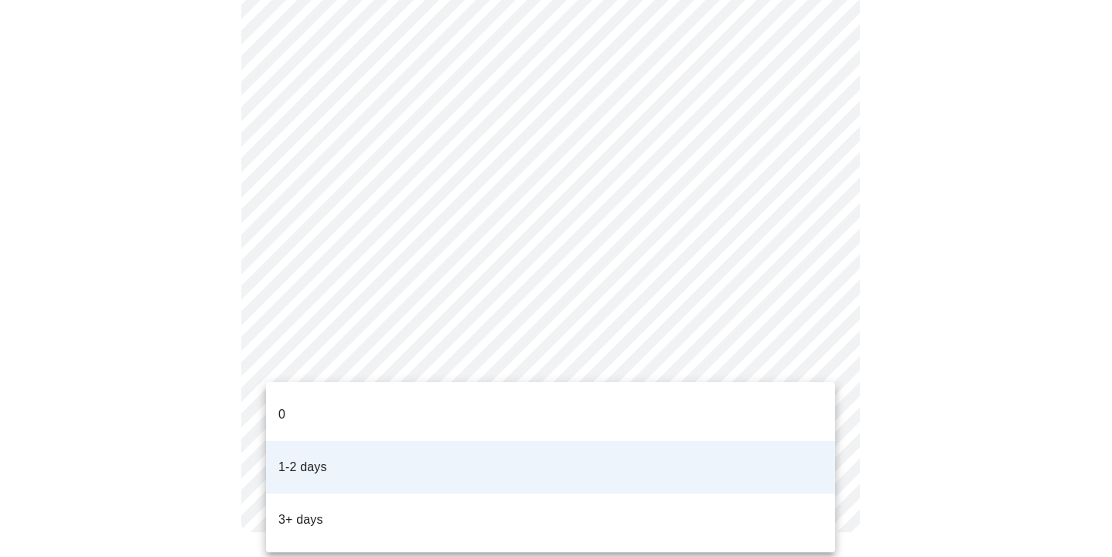
click at [700, 415] on li "0" at bounding box center [550, 414] width 569 height 53
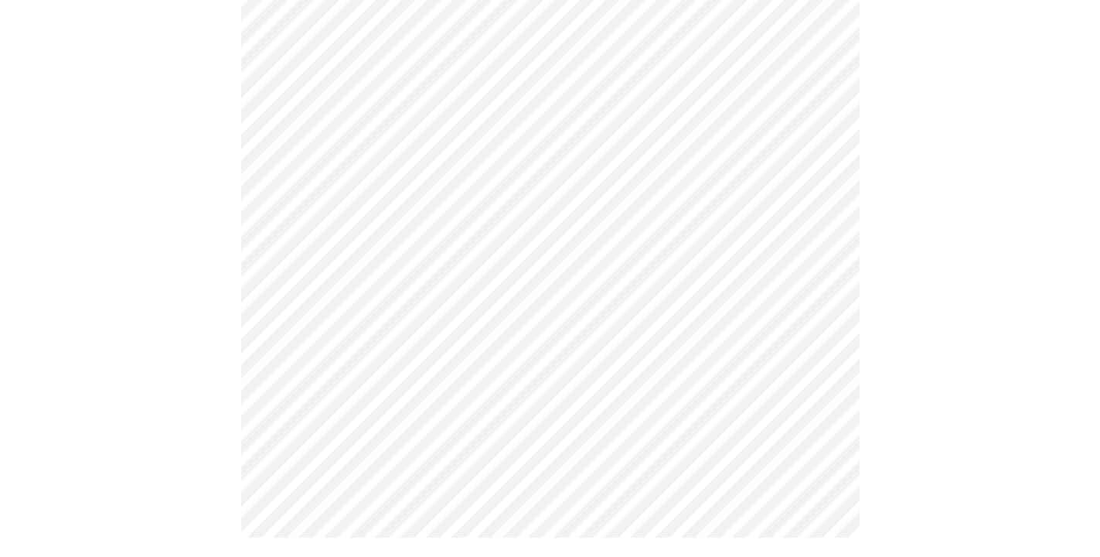
scroll to position [883, 0]
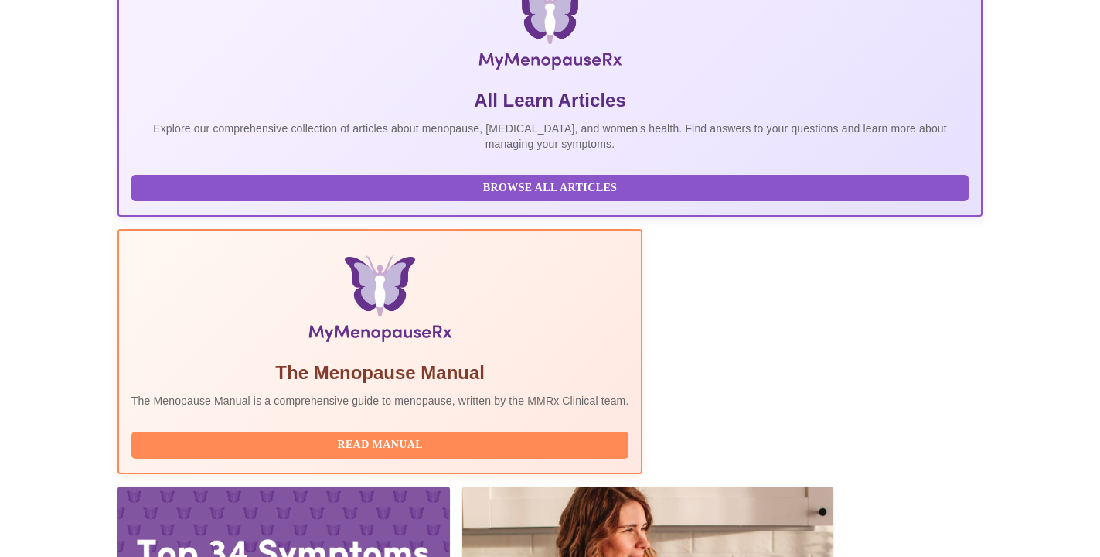
scroll to position [271, 0]
